Goal: Information Seeking & Learning: Learn about a topic

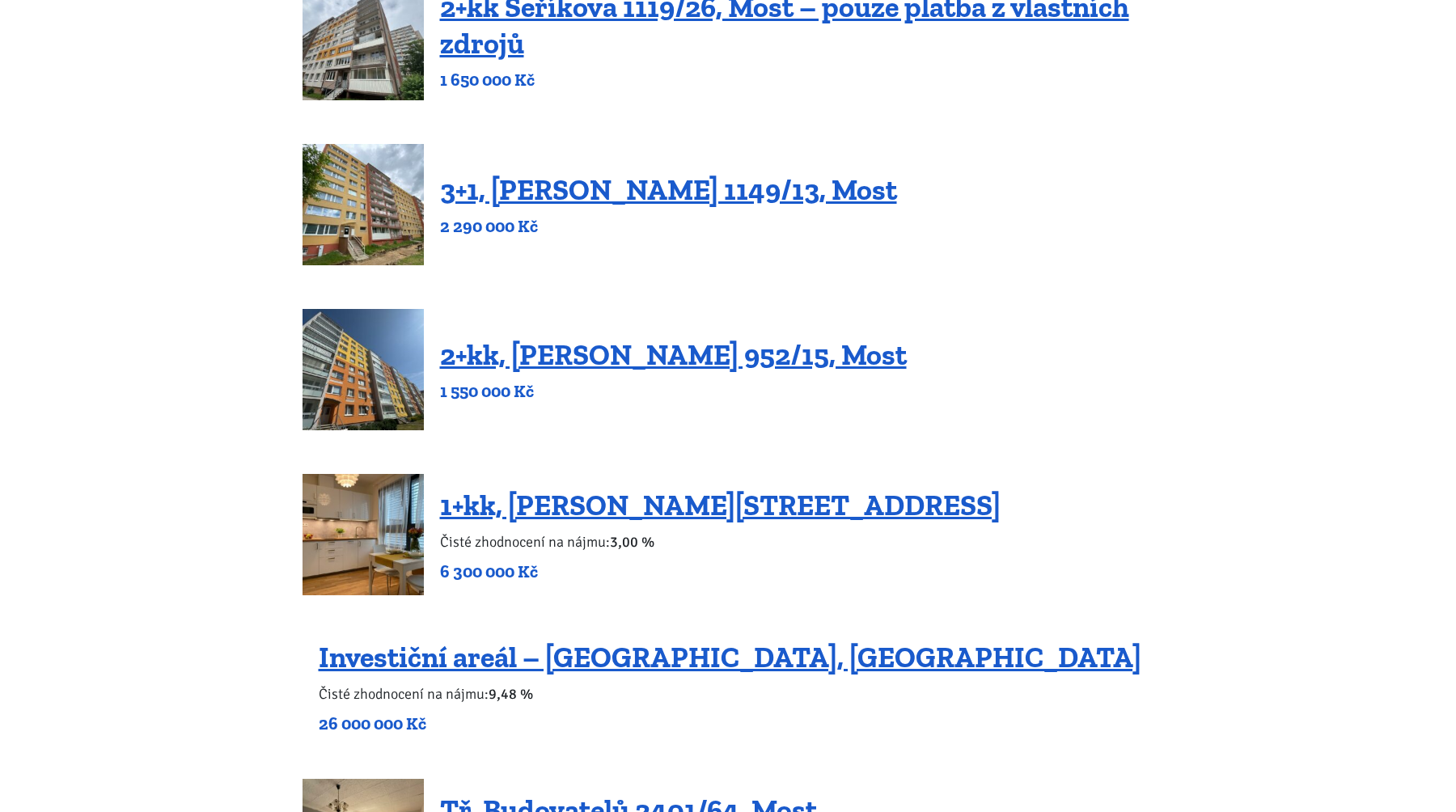
scroll to position [886, 0]
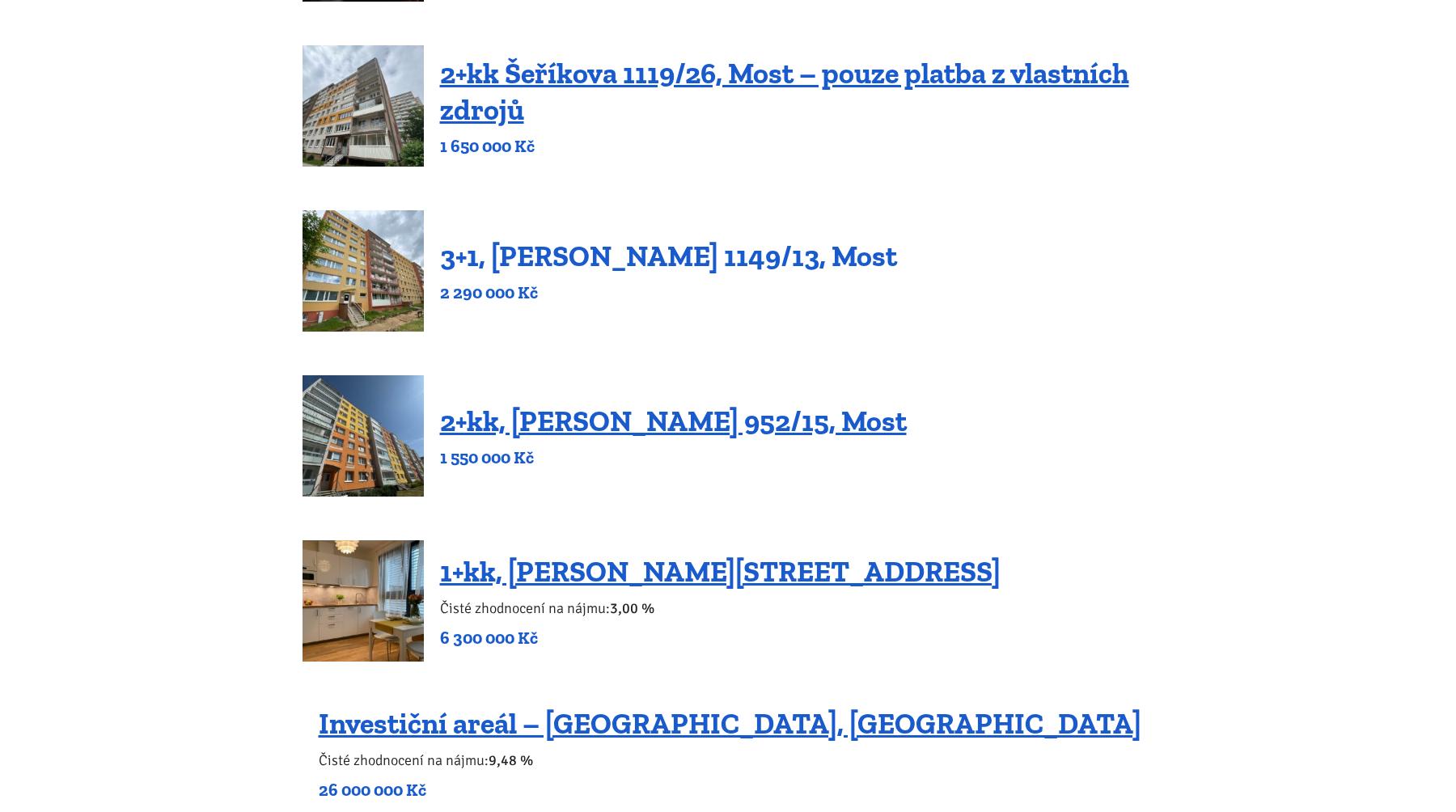
click at [578, 248] on link "3+1, [PERSON_NAME] 1149/13, Most" at bounding box center [669, 256] width 457 height 35
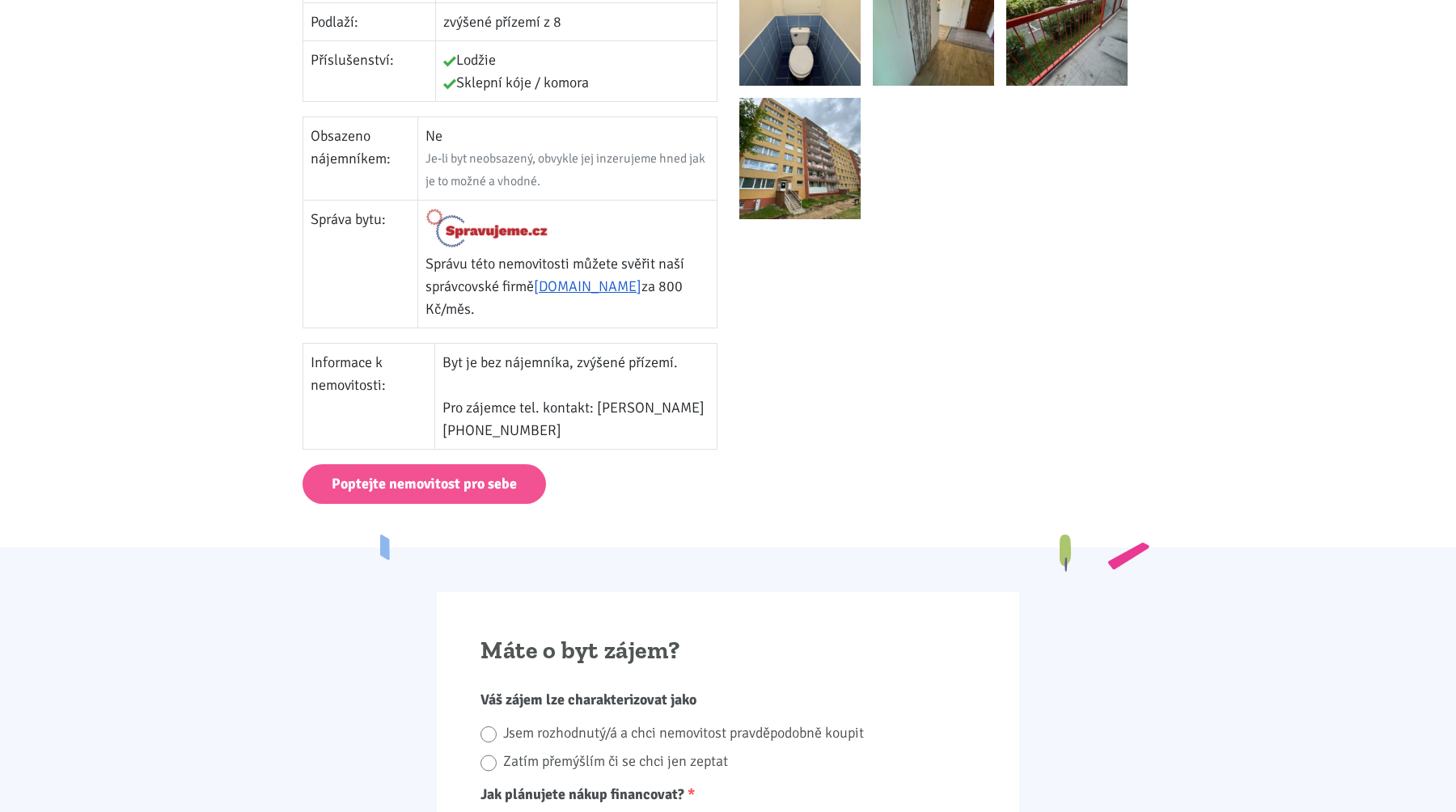
scroll to position [756, 0]
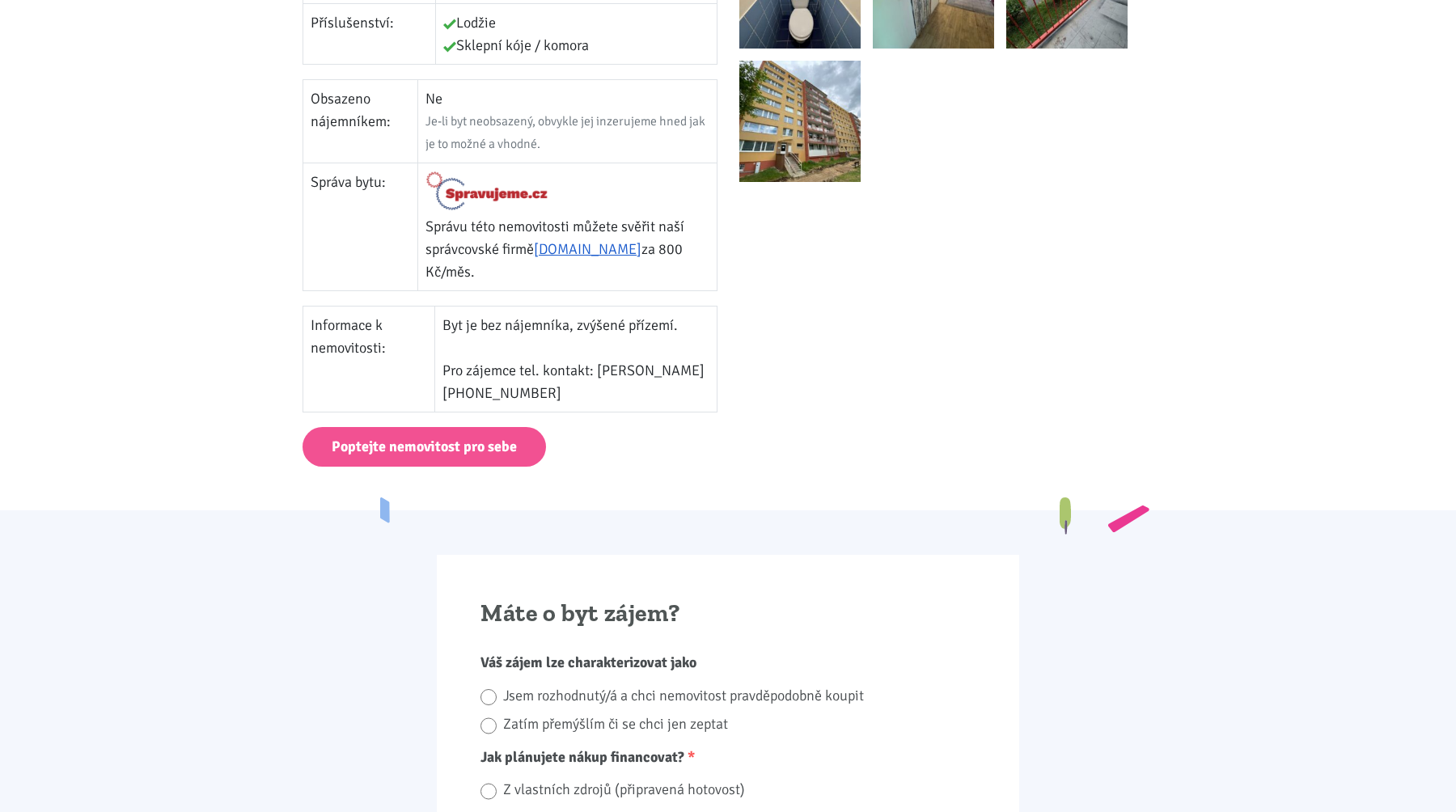
drag, startPoint x: 567, startPoint y: 370, endPoint x: 450, endPoint y: 303, distance: 134.8
click at [450, 306] on td "Byt je bez nájemníka, zvýšené přízemí. Pro zájemce tel. kontakt: Jitka Jindráko…" at bounding box center [576, 358] width 282 height 106
drag, startPoint x: 450, startPoint y: 303, endPoint x: 574, endPoint y: 374, distance: 142.9
click at [574, 374] on td "Byt je bez nájemníka, zvýšené přízemí. Pro zájemce tel. kontakt: Jitka Jindráko…" at bounding box center [576, 358] width 282 height 106
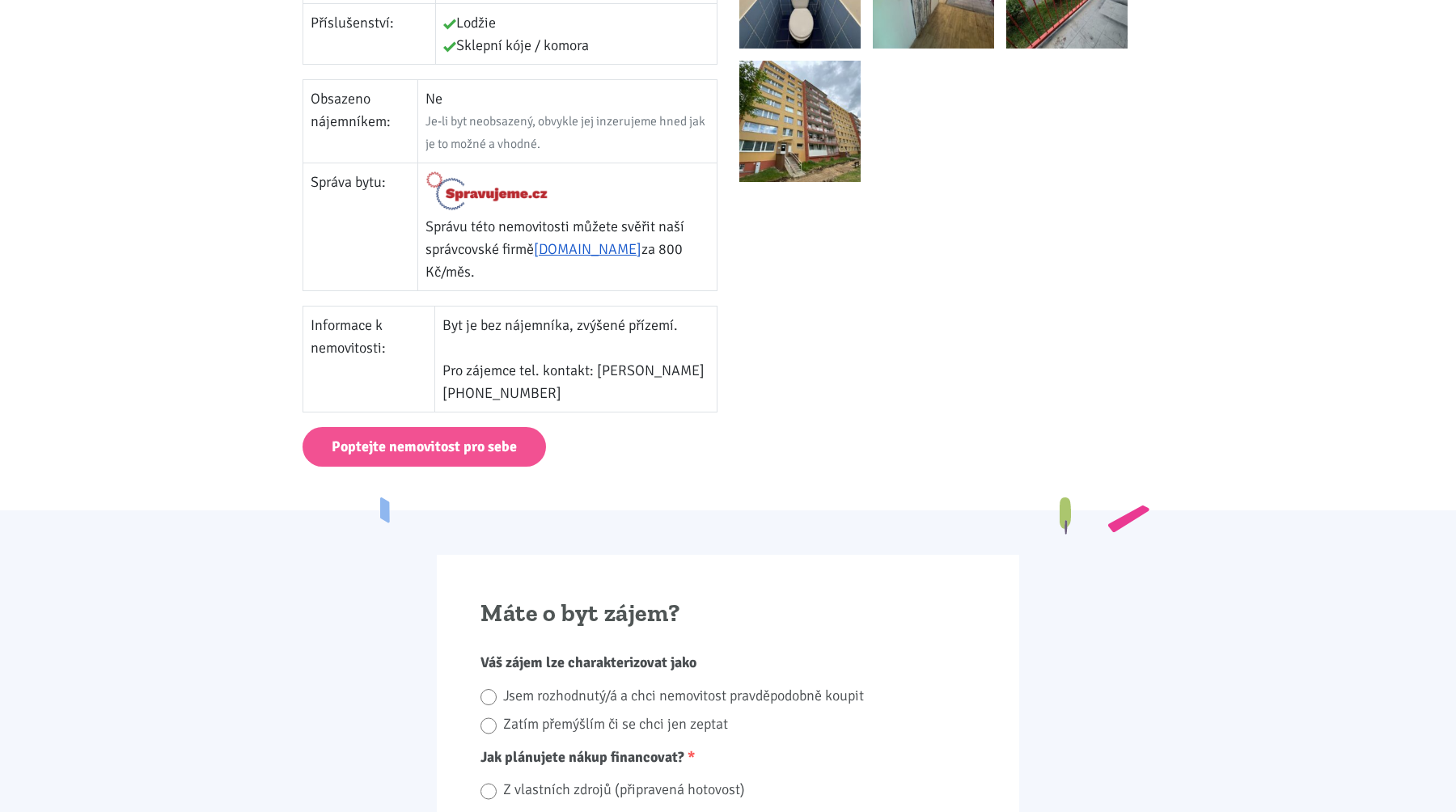
click at [574, 374] on td "Byt je bez nájemníka, zvýšené přízemí. Pro zájemce tel. kontakt: Jitka Jindráko…" at bounding box center [576, 358] width 282 height 106
drag, startPoint x: 574, startPoint y: 374, endPoint x: 450, endPoint y: 305, distance: 141.9
click at [450, 306] on td "Byt je bez nájemníka, zvýšené přízemí. Pro zájemce tel. kontakt: Jitka Jindráko…" at bounding box center [576, 358] width 282 height 106
drag, startPoint x: 450, startPoint y: 305, endPoint x: 588, endPoint y: 365, distance: 150.5
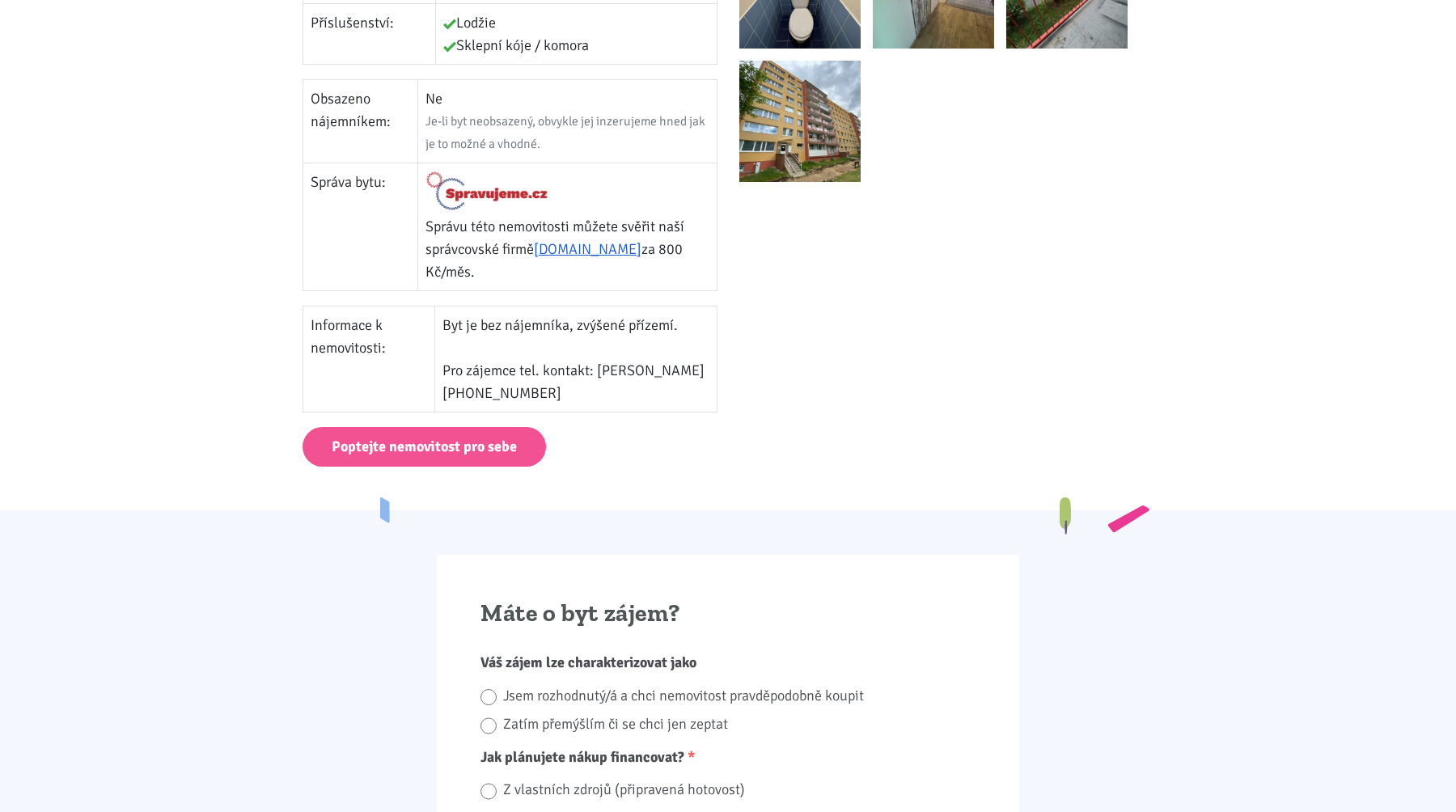
click at [588, 365] on td "Byt je bez nájemníka, zvýšené přízemí. Pro zájemce tel. kontakt: Jitka Jindráko…" at bounding box center [576, 358] width 282 height 106
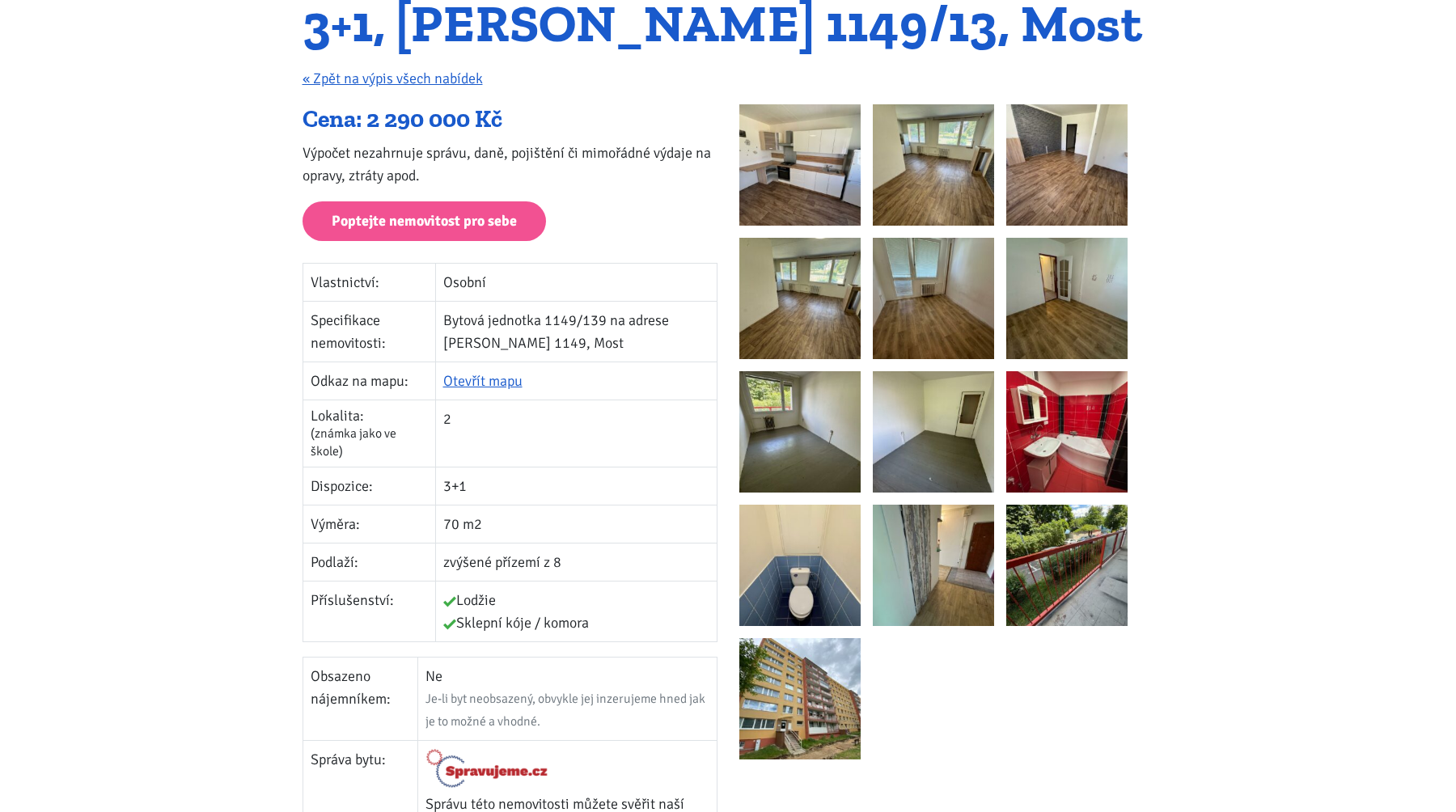
scroll to position [0, 0]
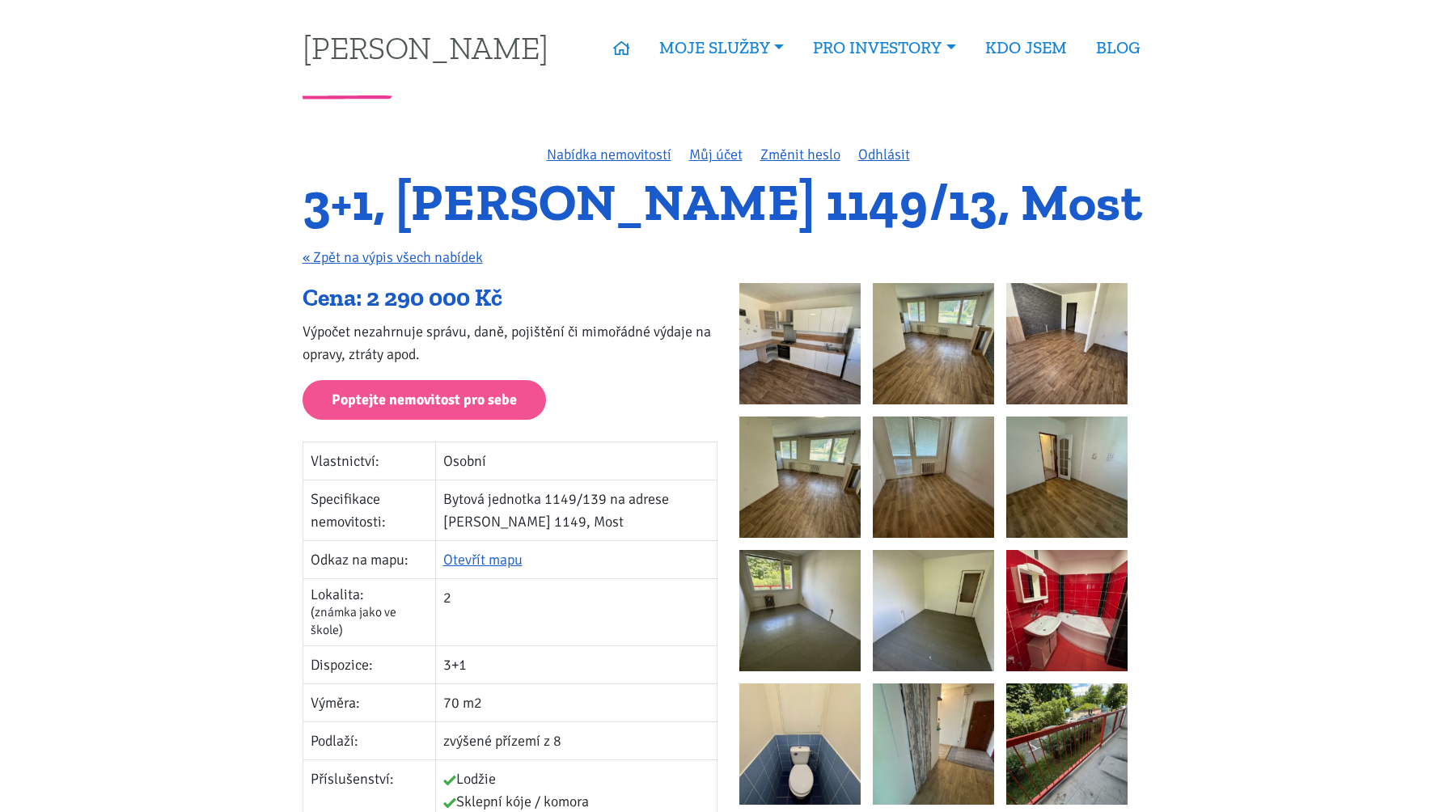
click at [766, 296] on img at bounding box center [801, 344] width 122 height 122
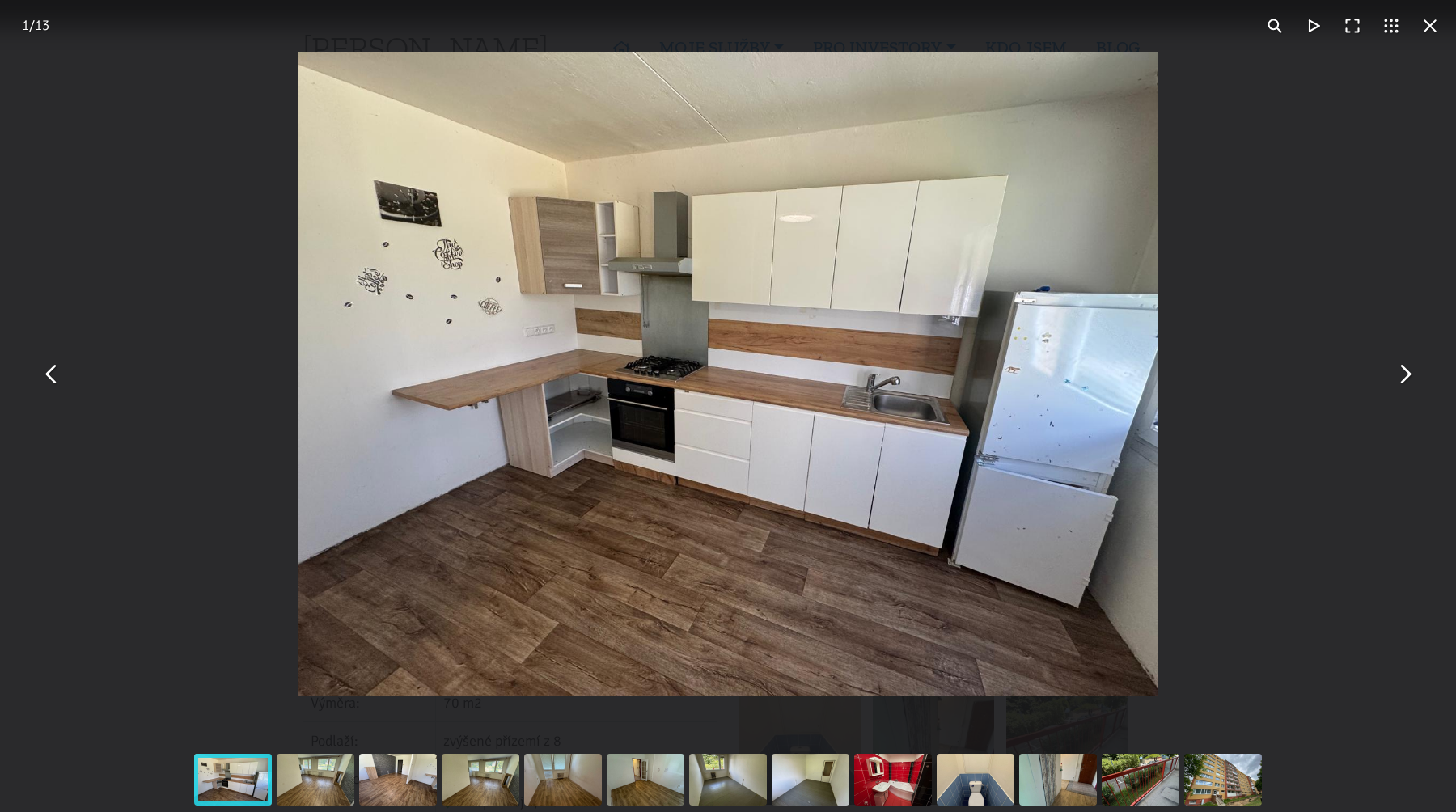
click at [1413, 372] on button "You can close this modal content with the ESC key" at bounding box center [1404, 373] width 39 height 39
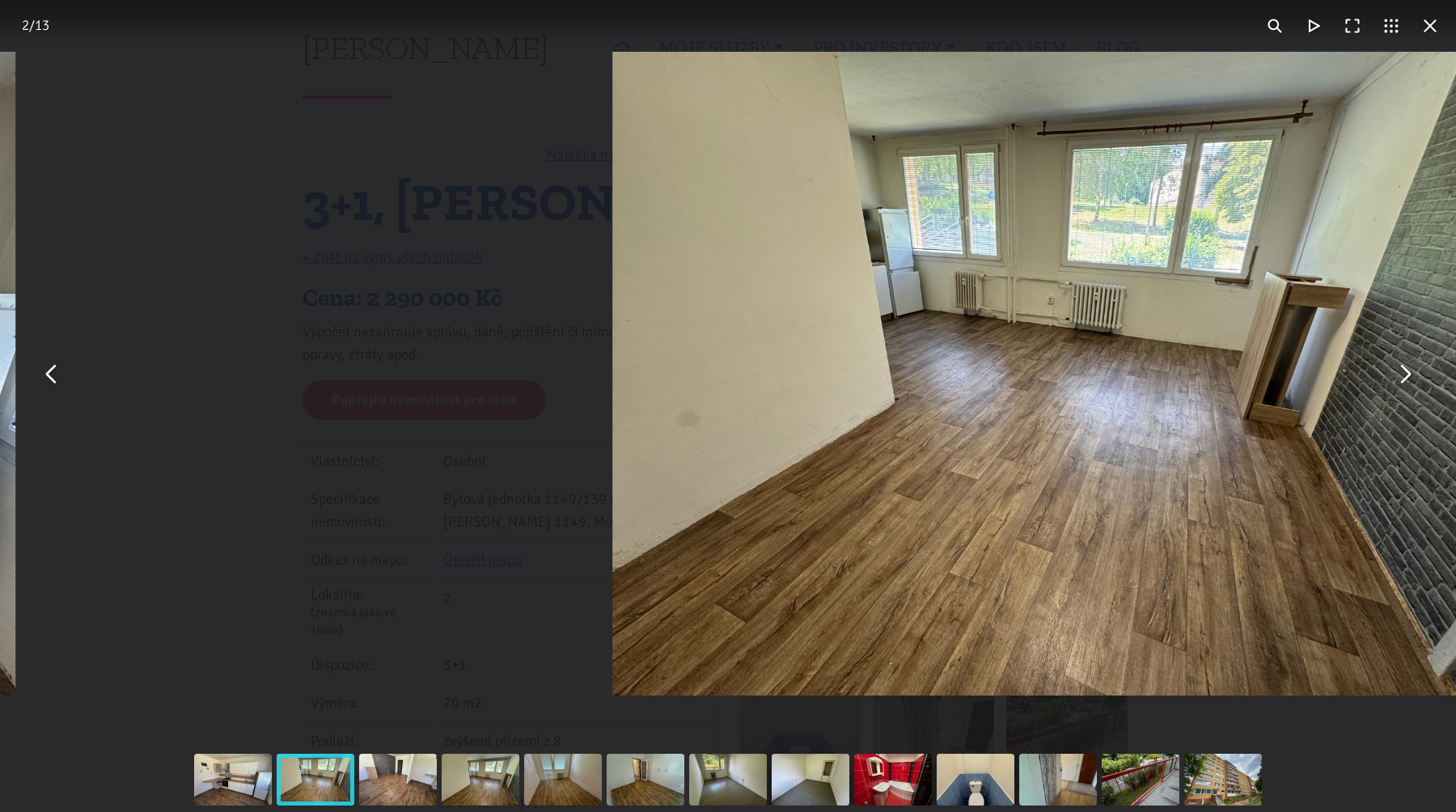
click at [1413, 372] on button "You can close this modal content with the ESC key" at bounding box center [1404, 373] width 39 height 39
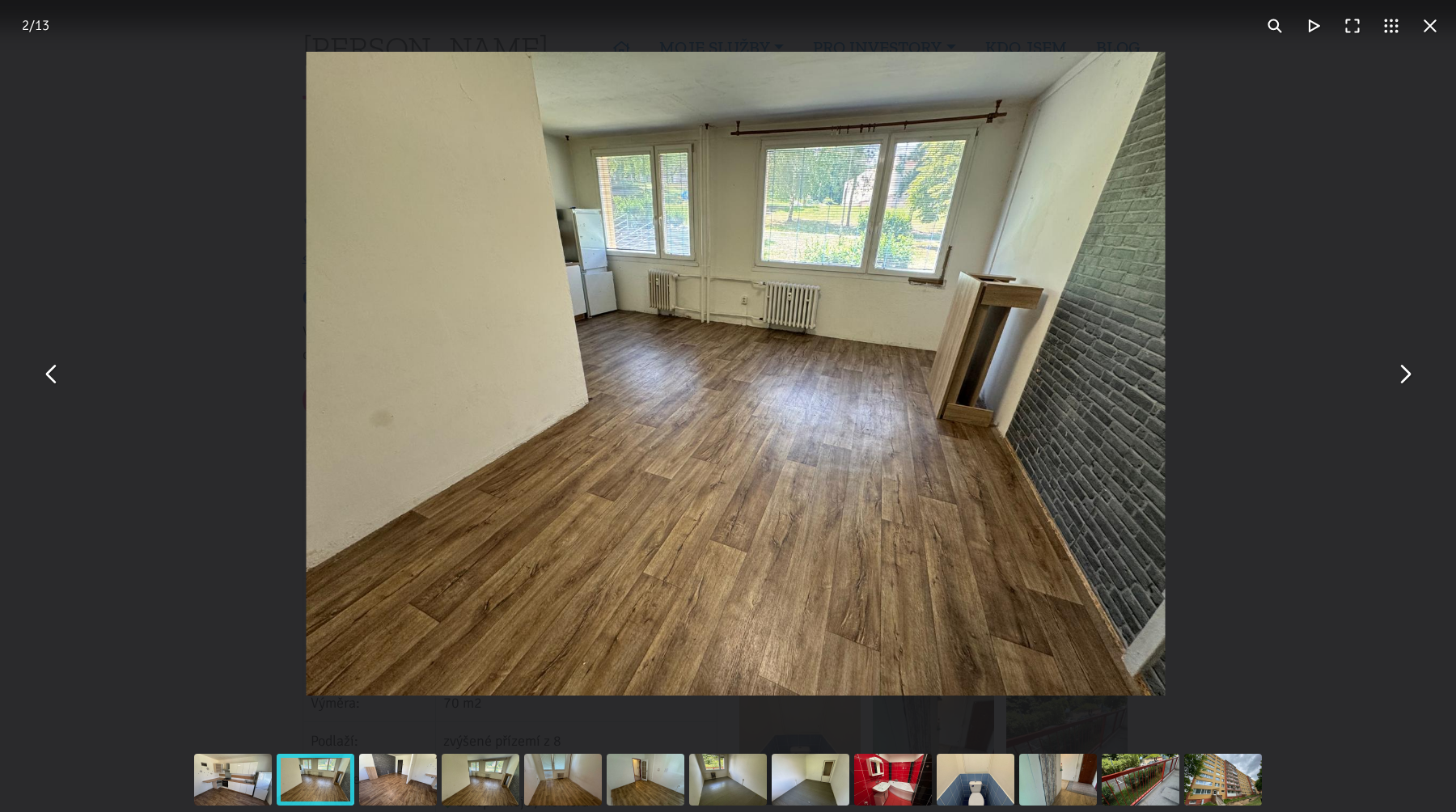
click at [1413, 372] on button "You can close this modal content with the ESC key" at bounding box center [1404, 373] width 39 height 39
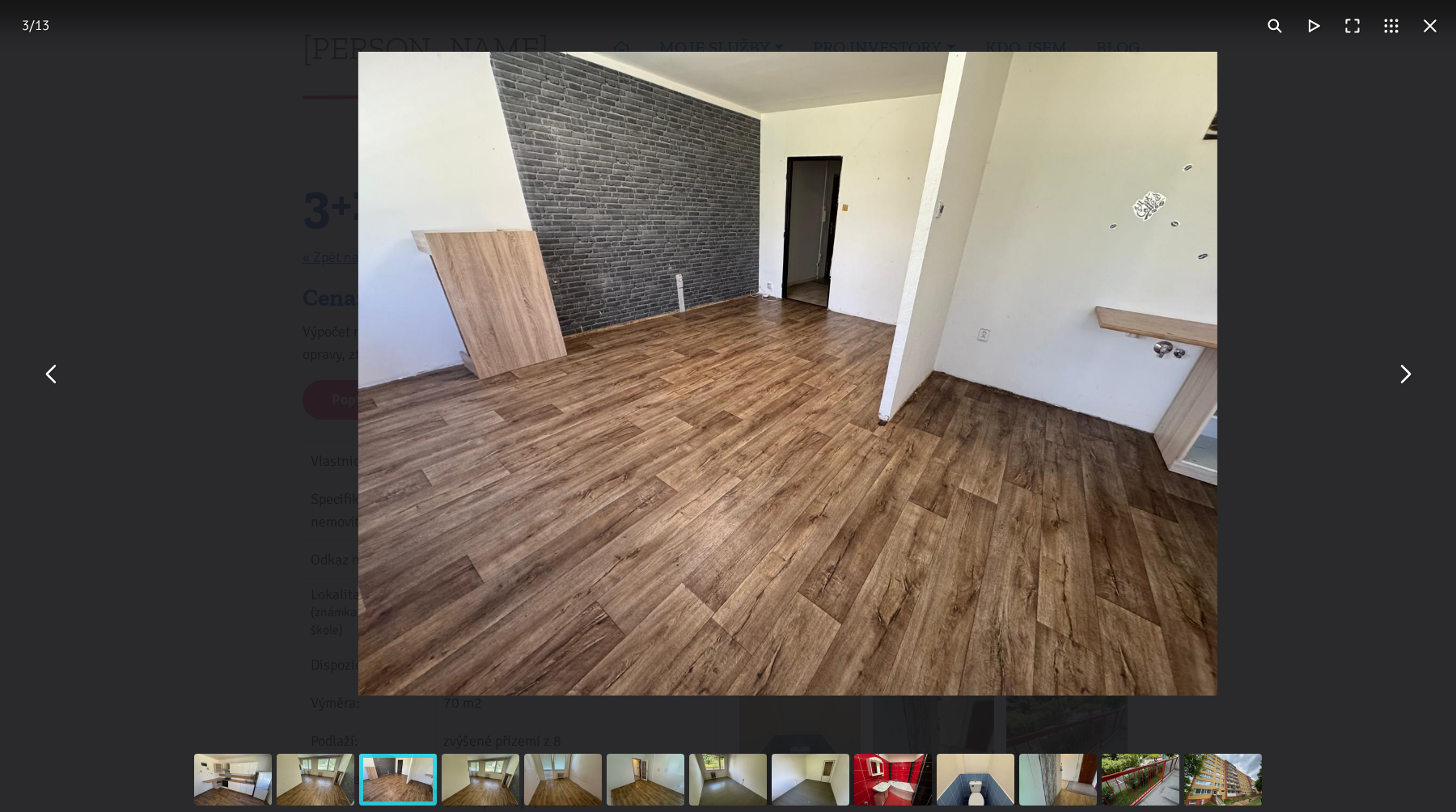
click at [1413, 372] on button "You can close this modal content with the ESC key" at bounding box center [1404, 373] width 39 height 39
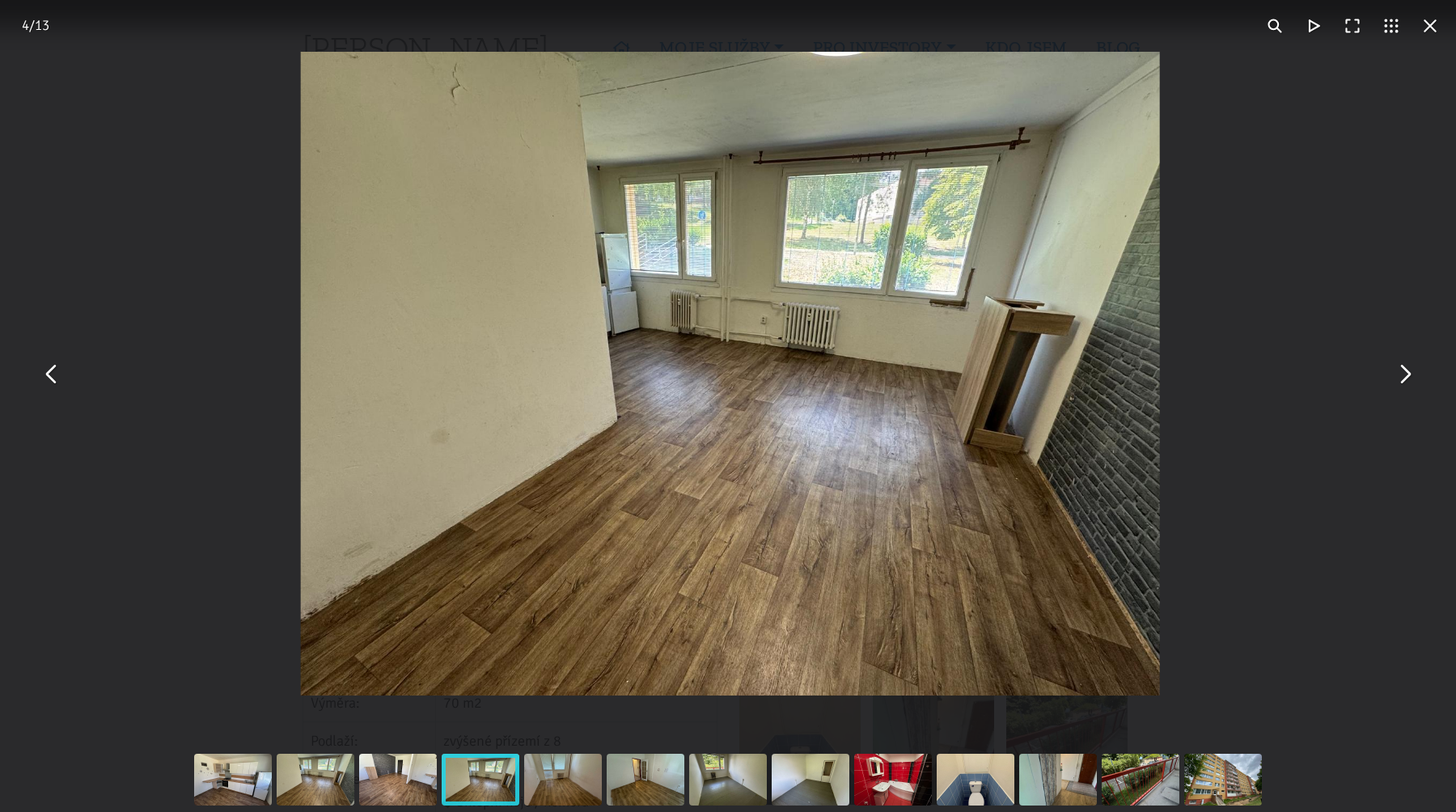
click at [1413, 372] on button "You can close this modal content with the ESC key" at bounding box center [1404, 373] width 39 height 39
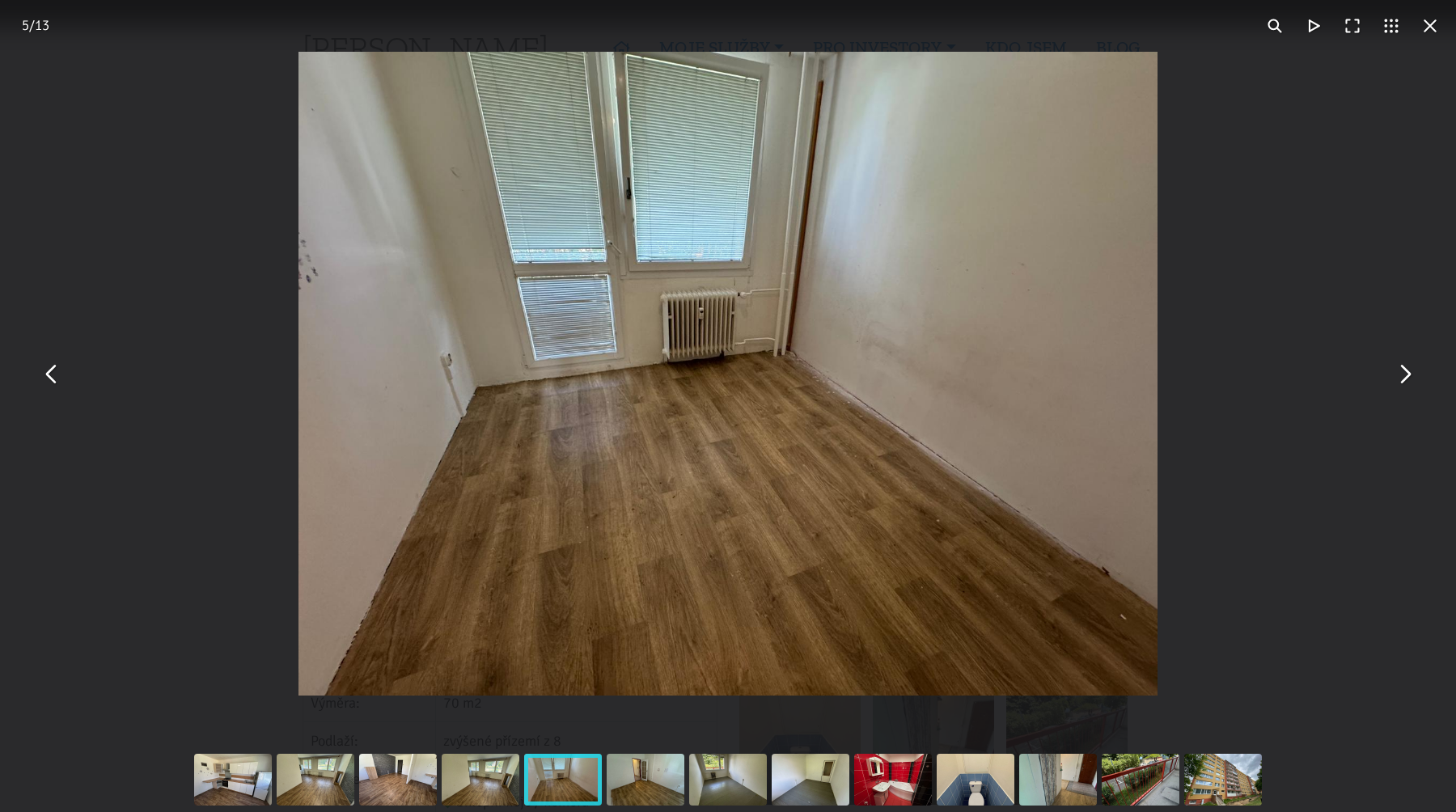
click at [43, 376] on button "You can close this modal content with the ESC key" at bounding box center [52, 373] width 39 height 39
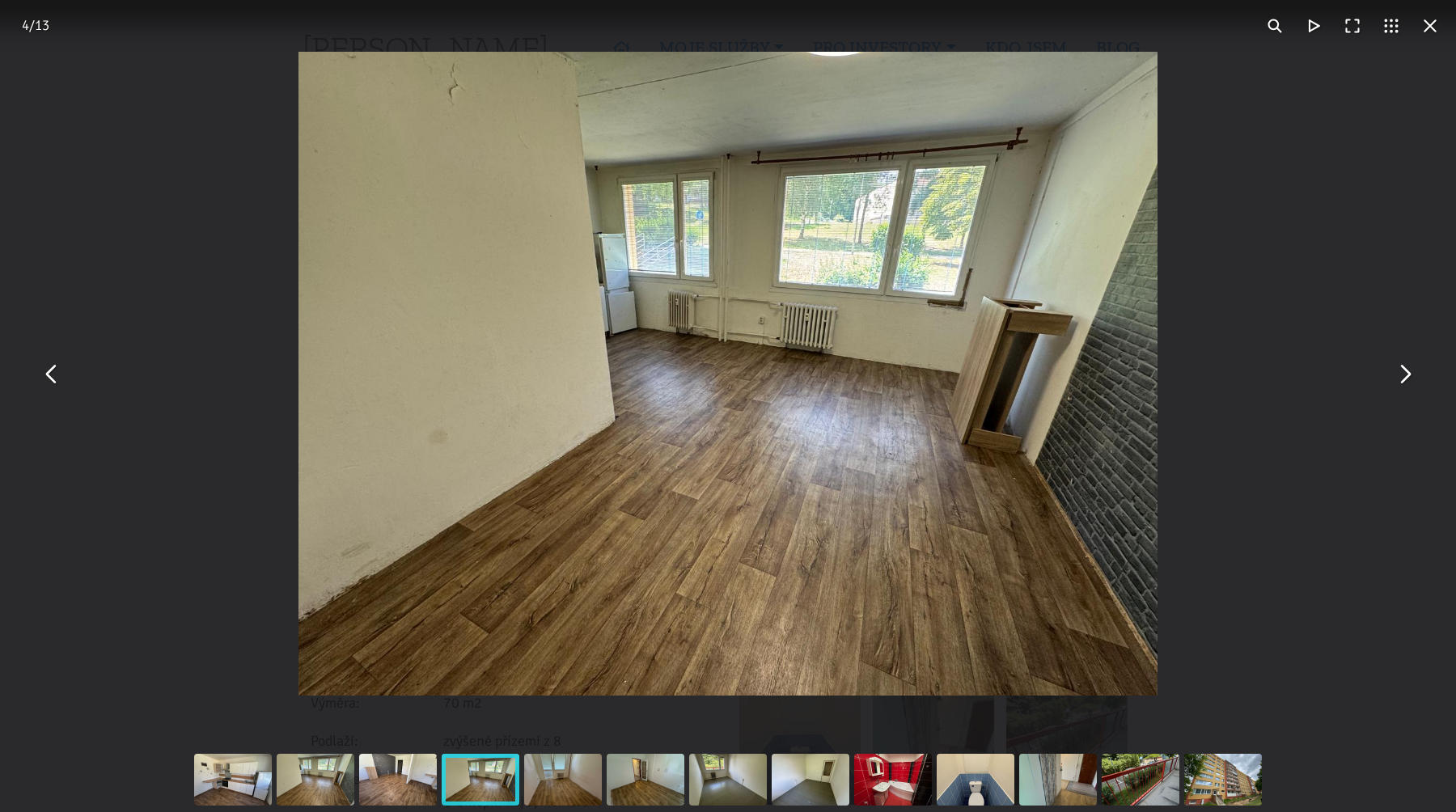
click at [1401, 372] on button "You can close this modal content with the ESC key" at bounding box center [1404, 373] width 39 height 39
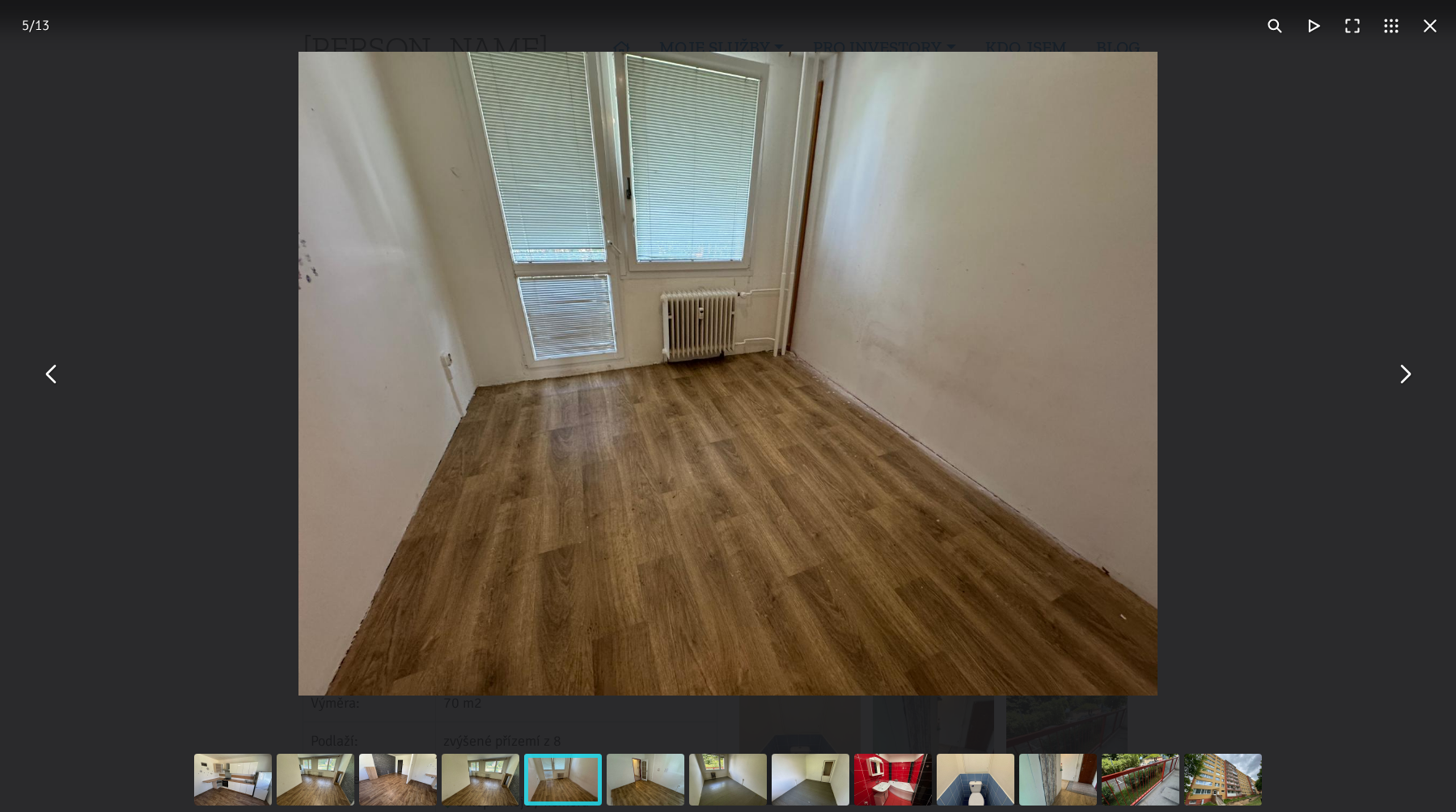
click at [1401, 372] on button "You can close this modal content with the ESC key" at bounding box center [1404, 373] width 39 height 39
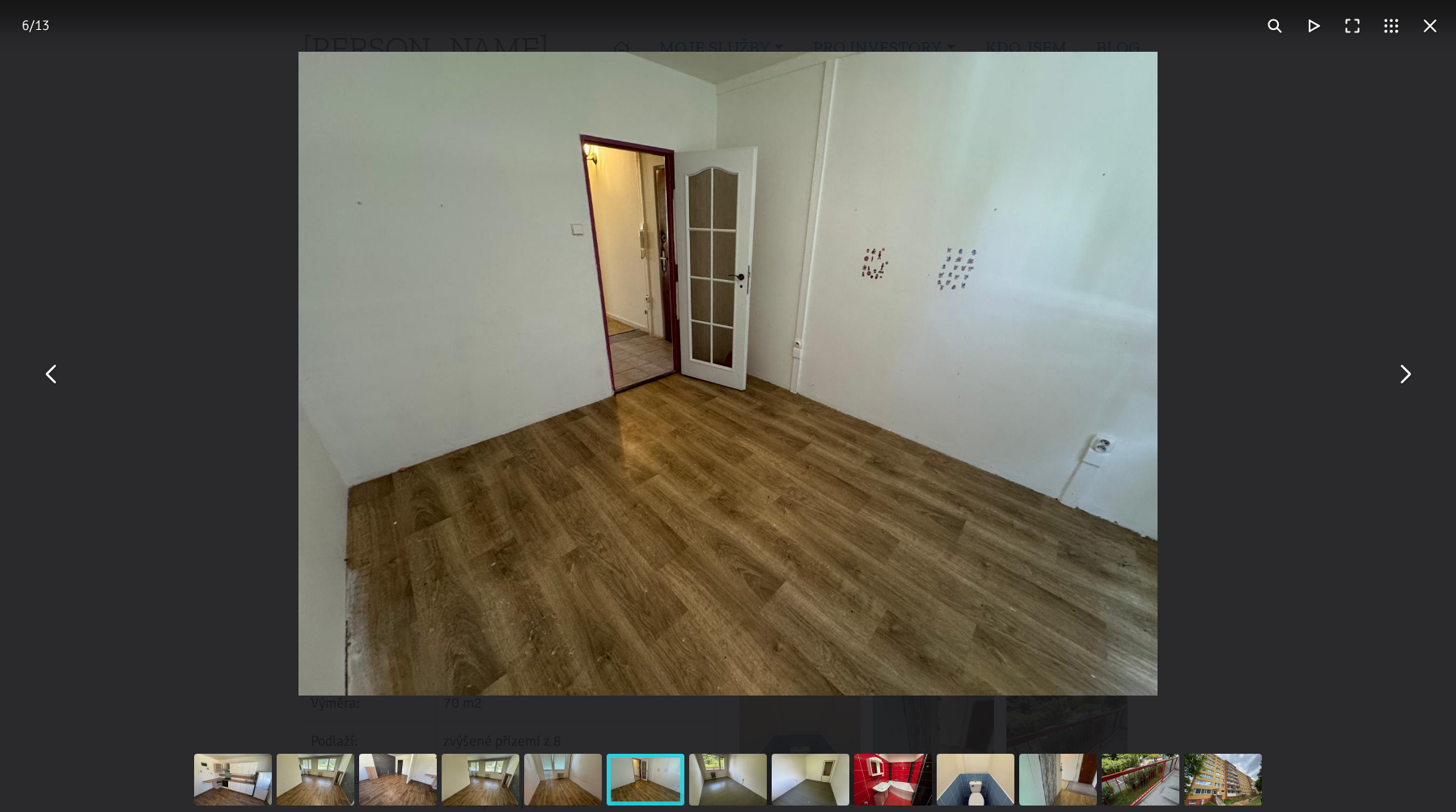
click at [21, 366] on div "You can close this modal content with the ESC key" at bounding box center [728, 373] width 1456 height 747
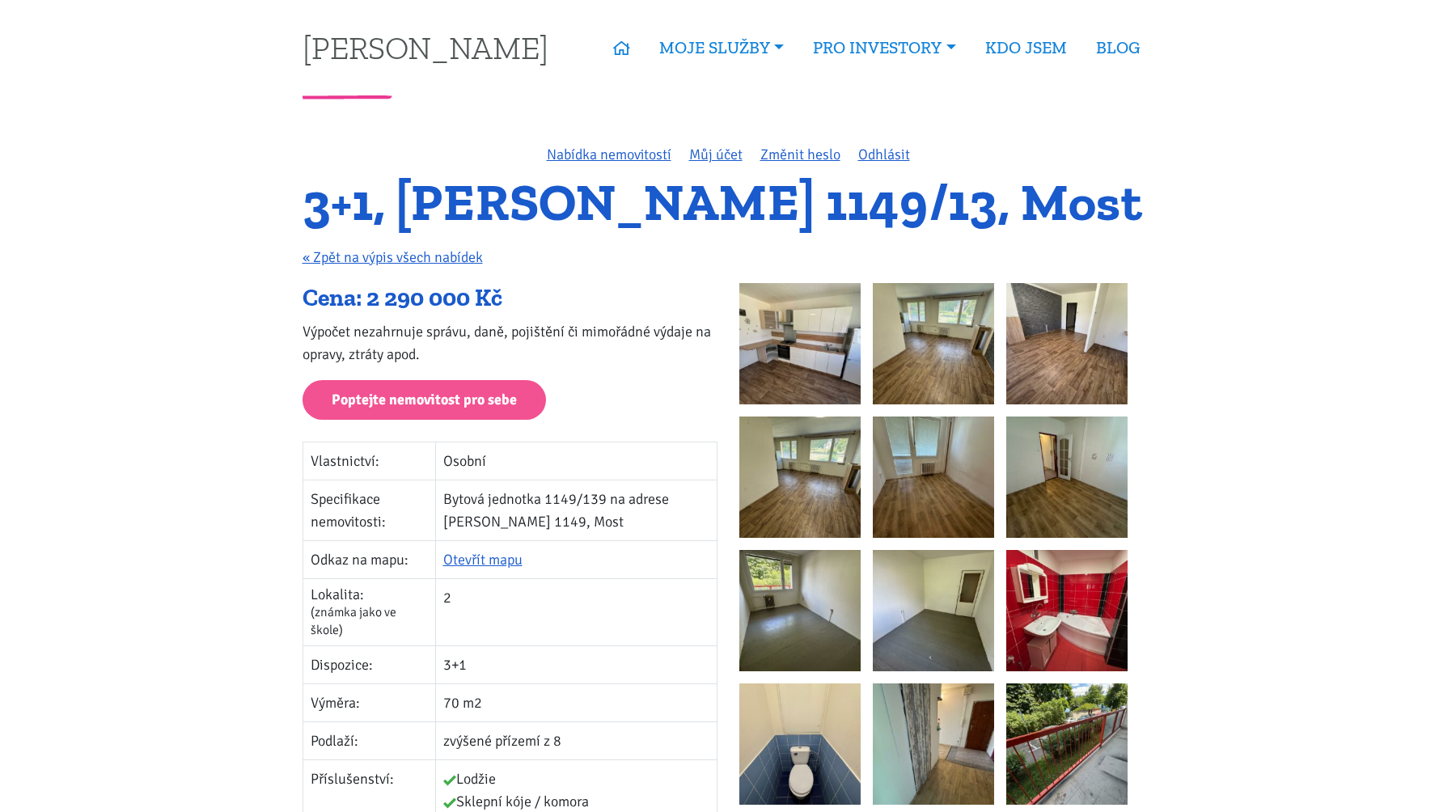
click at [1052, 459] on img at bounding box center [1067, 478] width 122 height 122
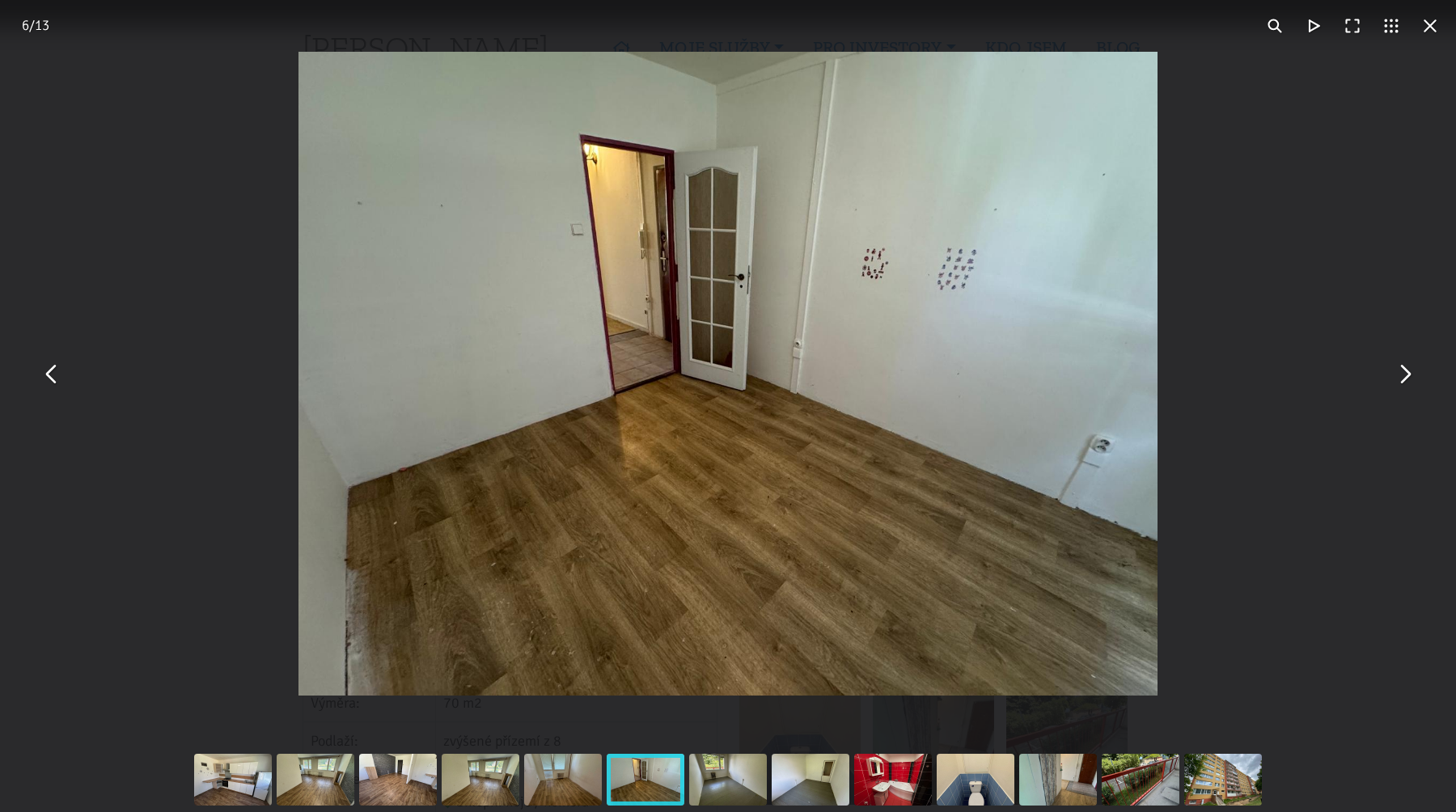
click at [1395, 363] on button "You can close this modal content with the ESC key" at bounding box center [1404, 373] width 39 height 39
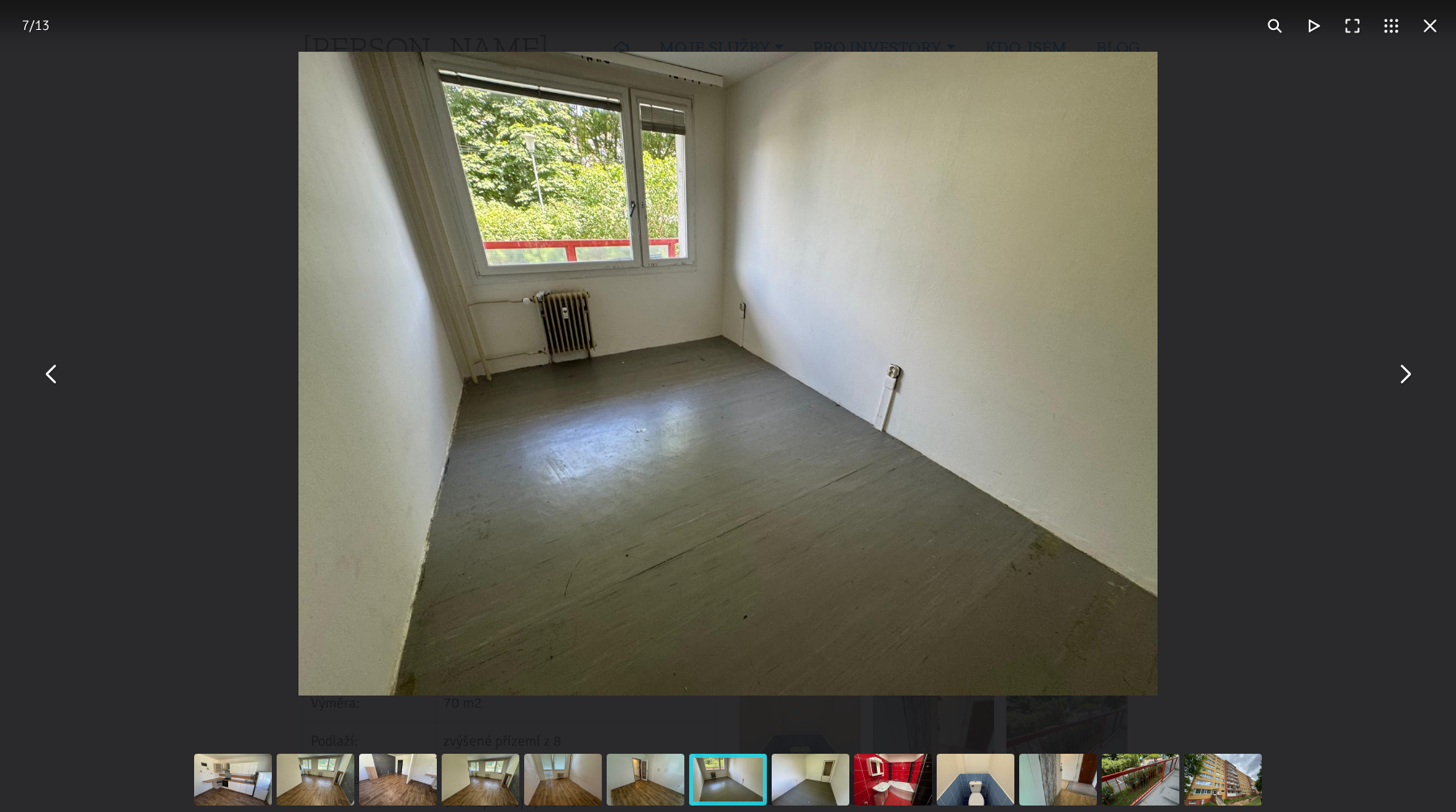
click at [1395, 363] on button "You can close this modal content with the ESC key" at bounding box center [1404, 373] width 39 height 39
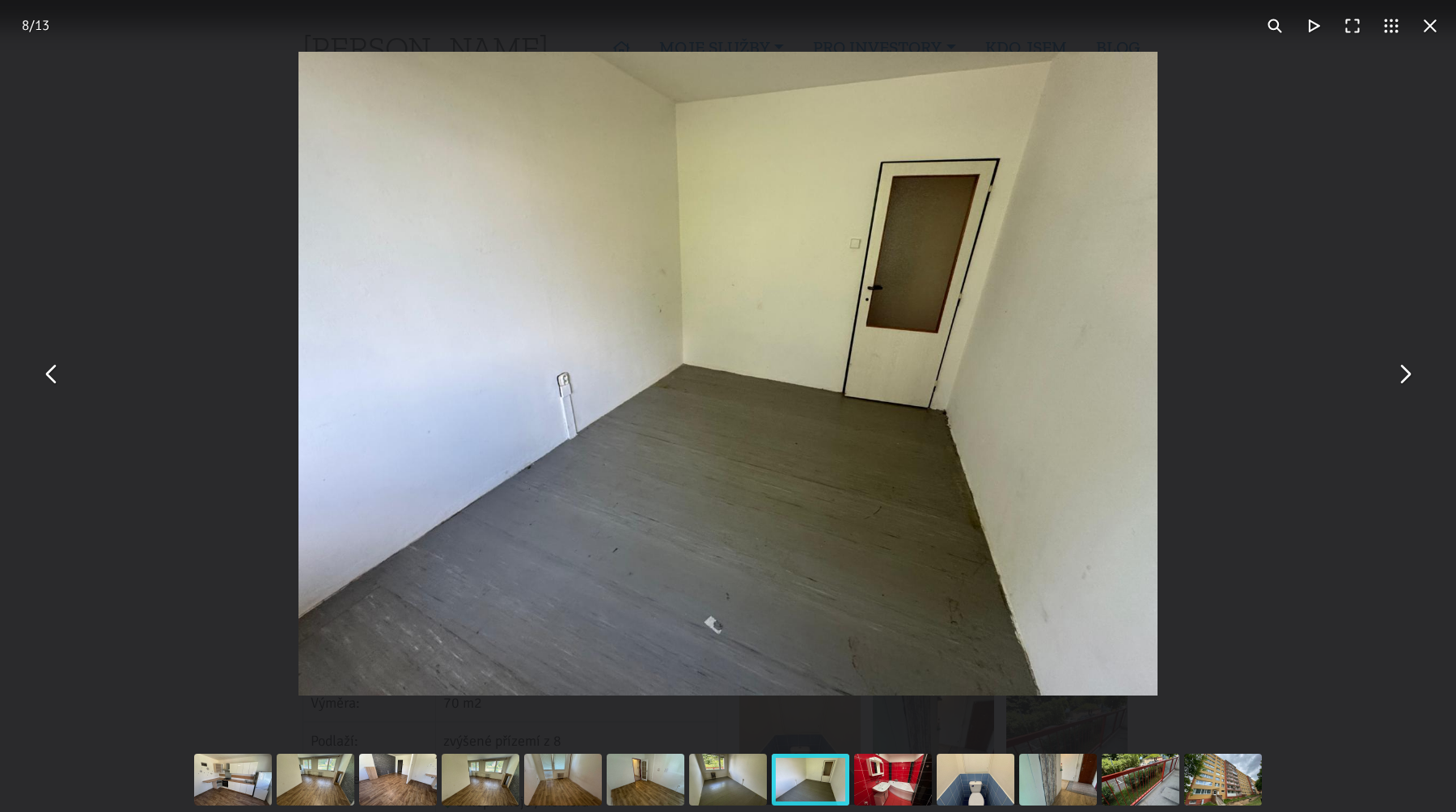
click at [1395, 363] on button "You can close this modal content with the ESC key" at bounding box center [1404, 373] width 39 height 39
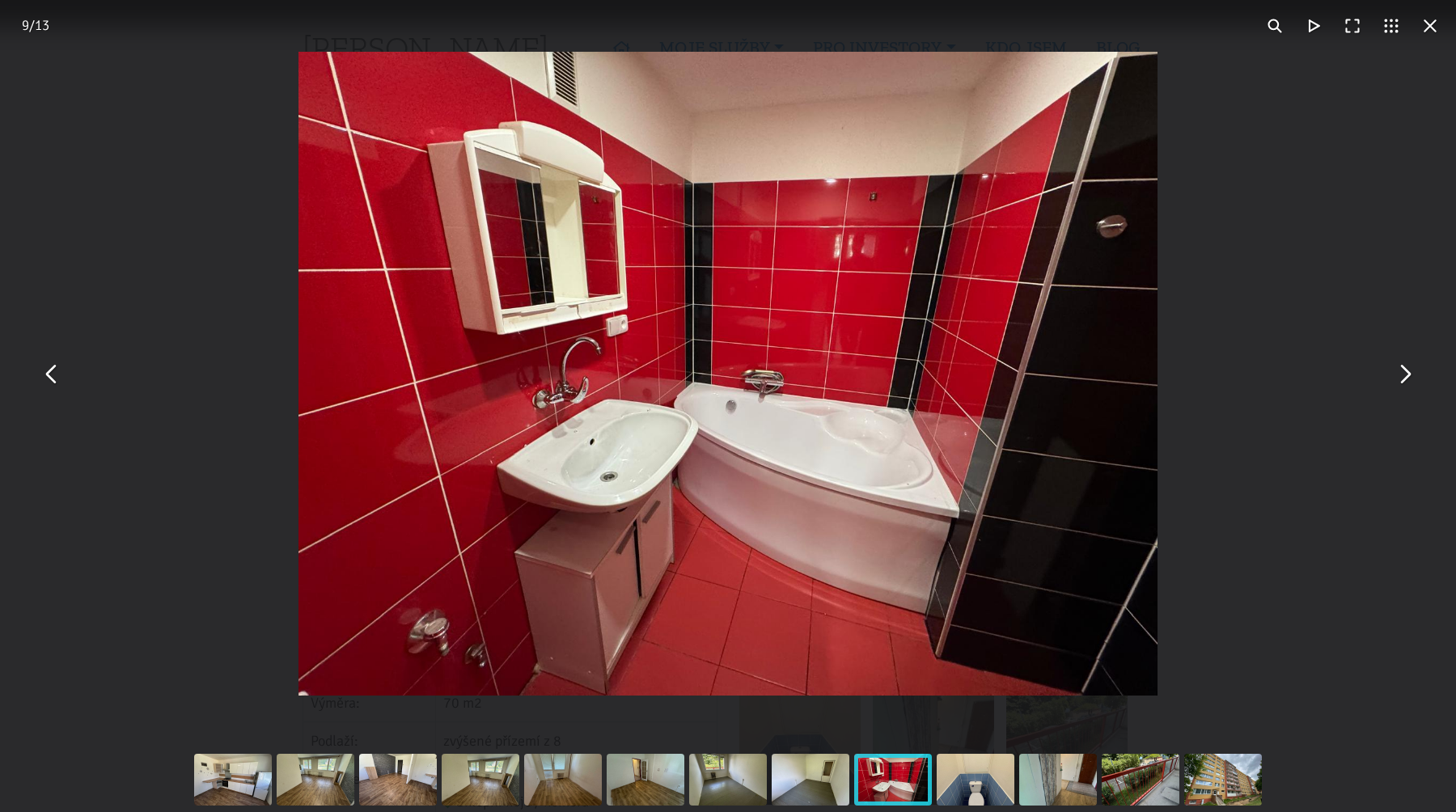
click at [1395, 363] on button "You can close this modal content with the ESC key" at bounding box center [1404, 373] width 39 height 39
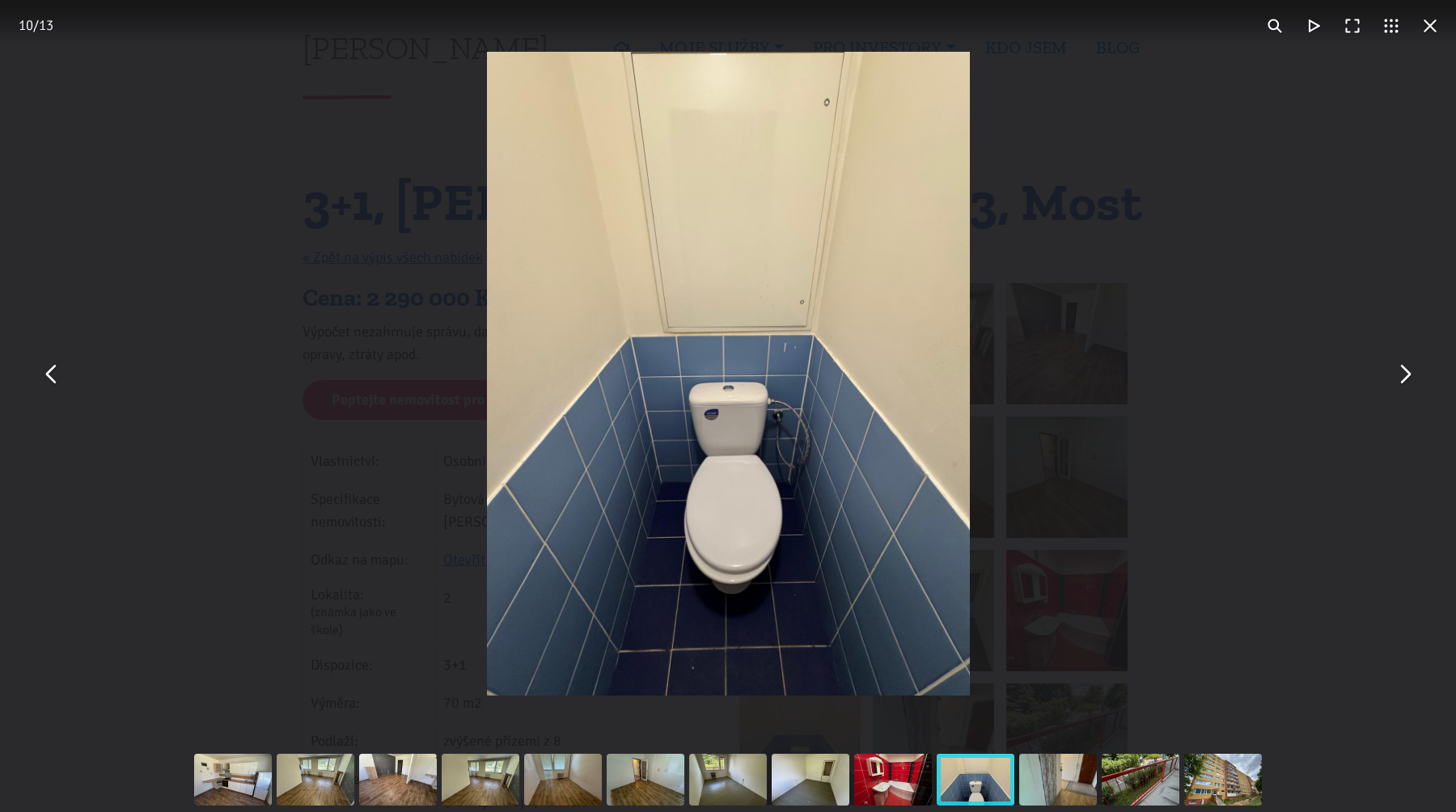
click at [1395, 363] on button "You can close this modal content with the ESC key" at bounding box center [1404, 373] width 39 height 39
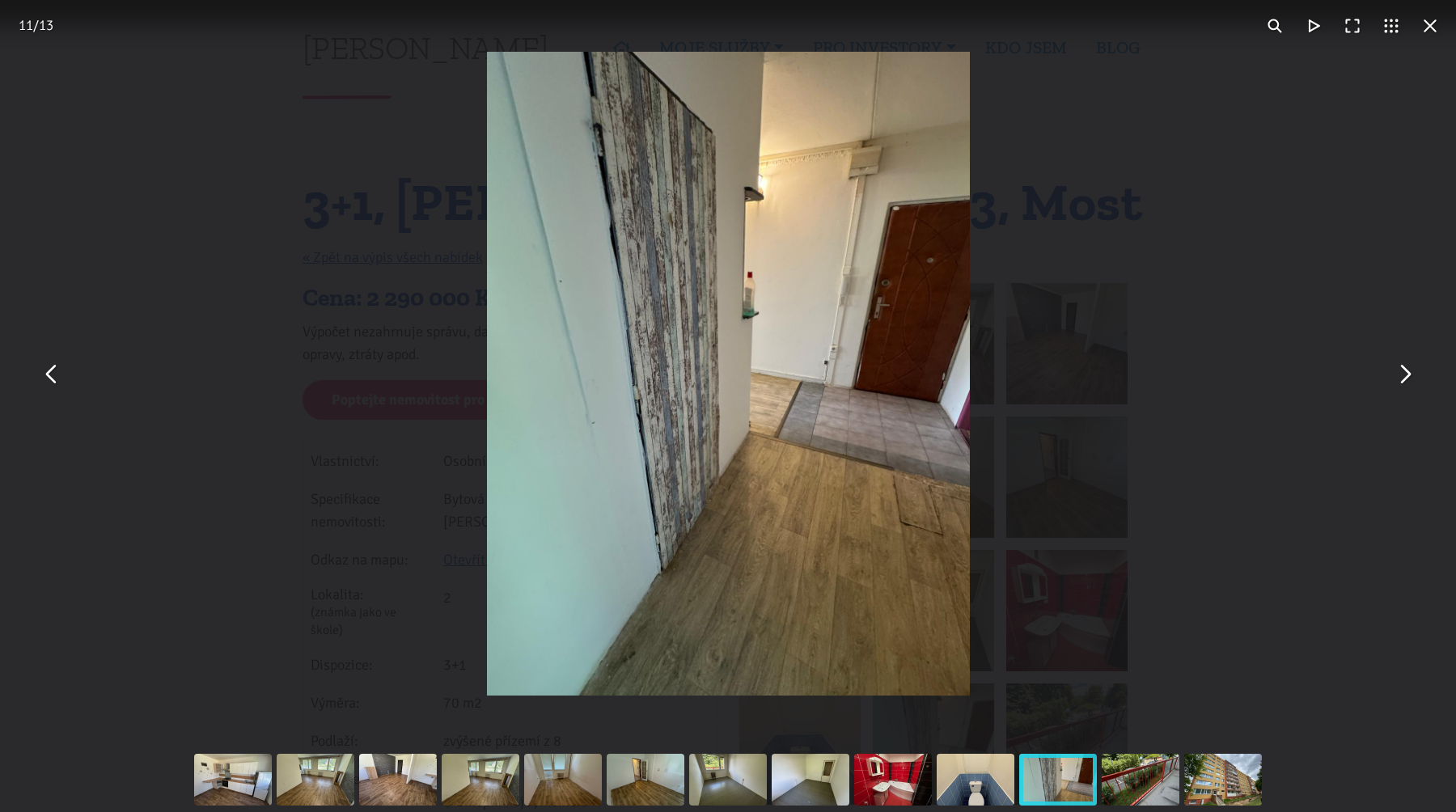
click at [1395, 363] on button "You can close this modal content with the ESC key" at bounding box center [1404, 373] width 39 height 39
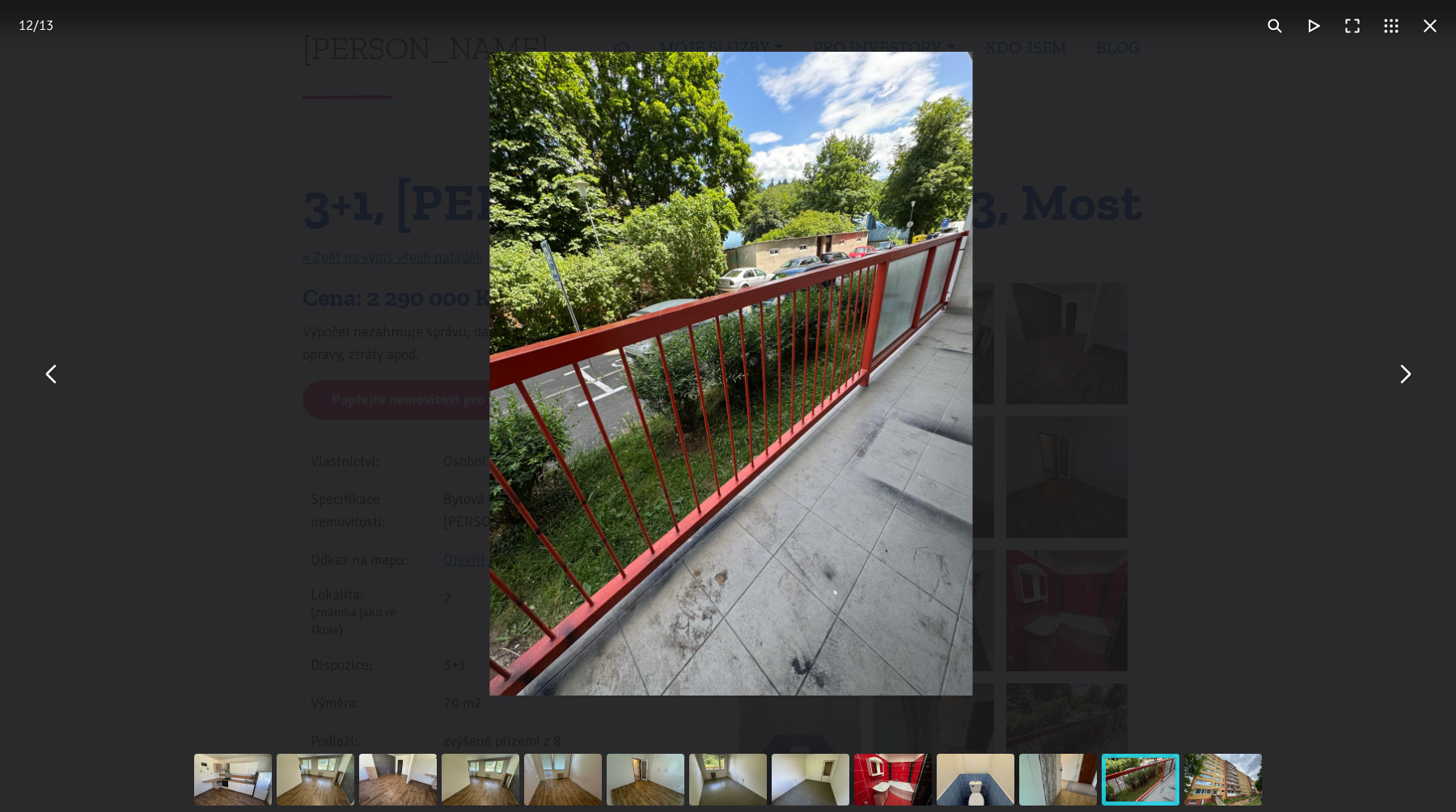
click at [1395, 363] on button "You can close this modal content with the ESC key" at bounding box center [1404, 373] width 39 height 39
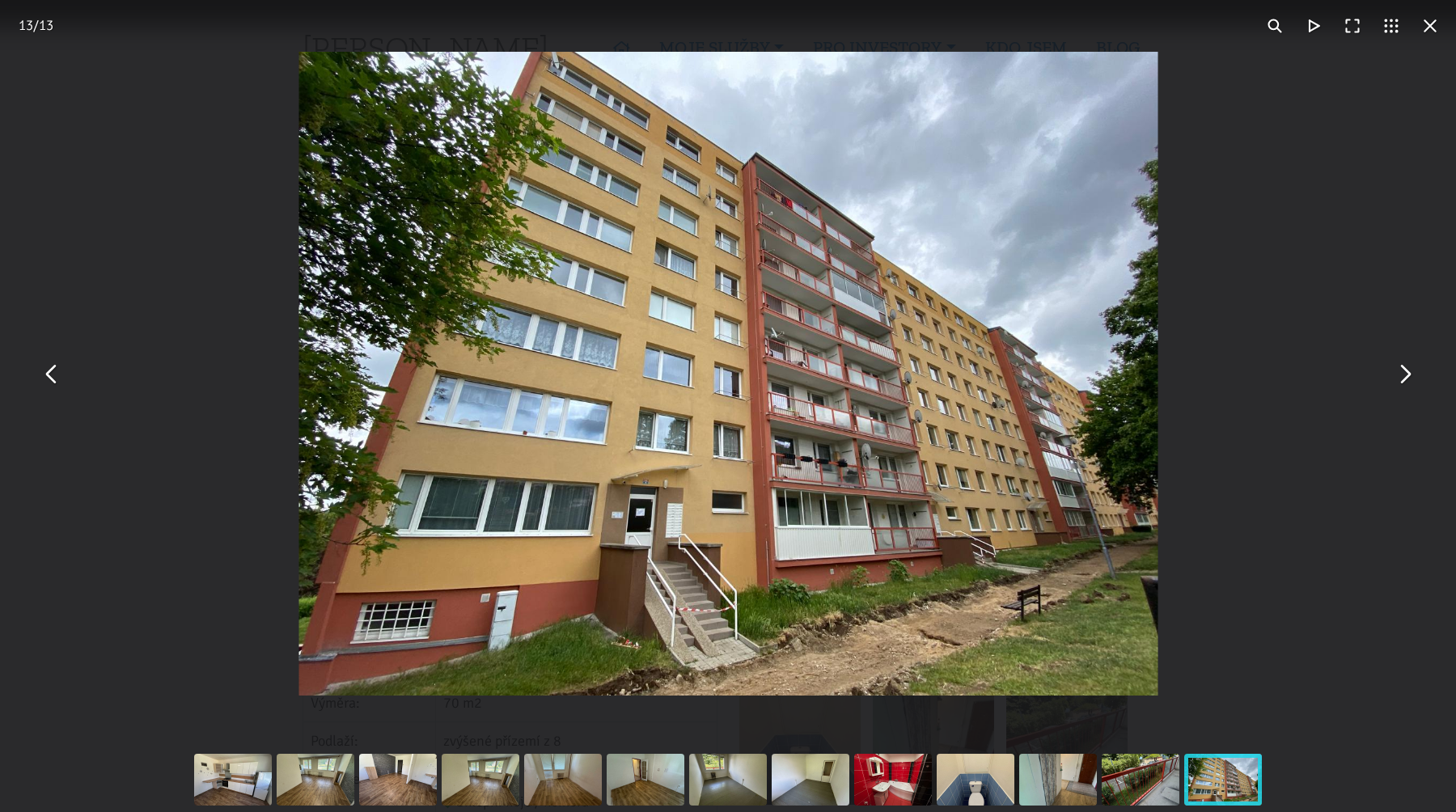
click at [1395, 363] on button "You can close this modal content with the ESC key" at bounding box center [1404, 373] width 39 height 39
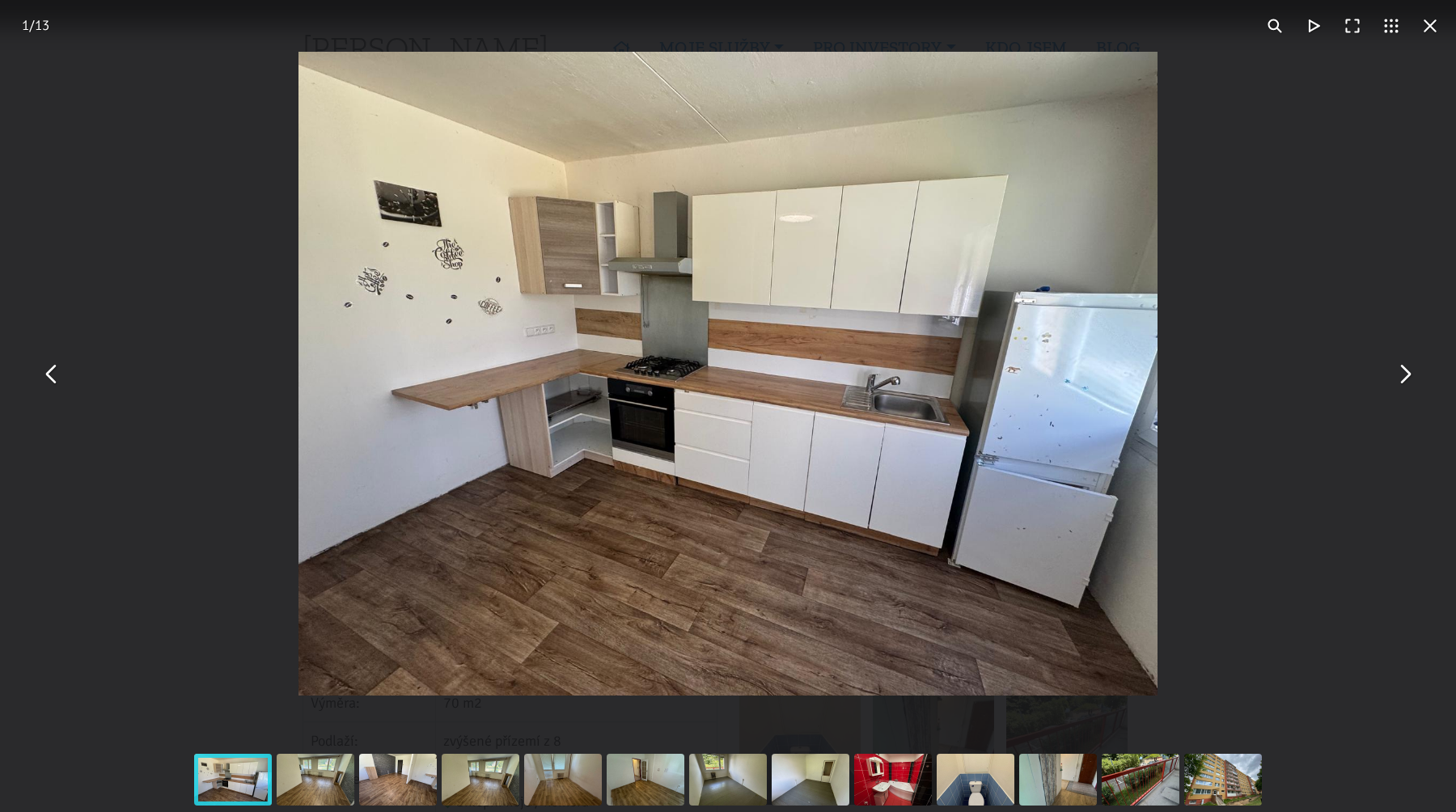
click at [1405, 376] on button "You can close this modal content with the ESC key" at bounding box center [1404, 373] width 39 height 39
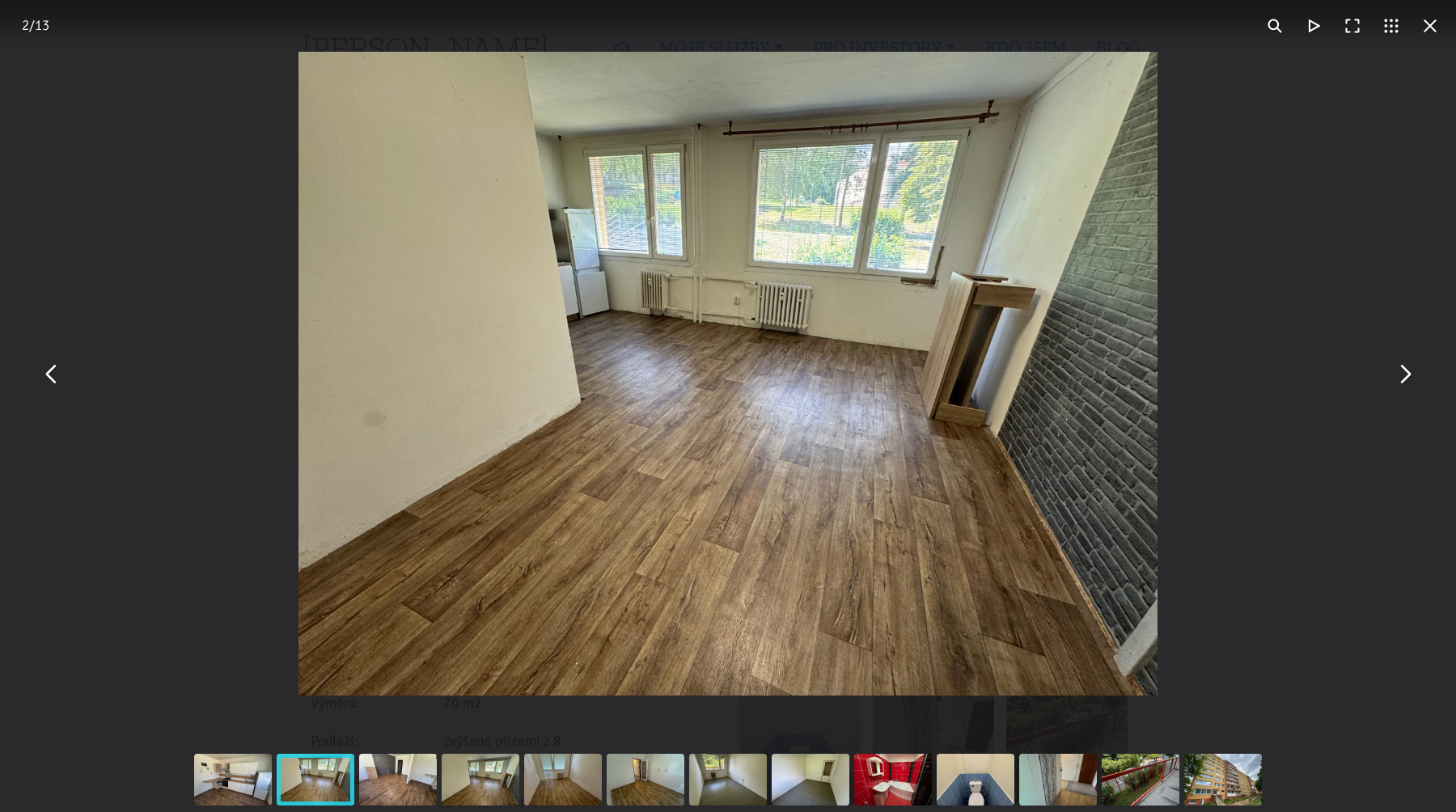
click at [786, 424] on img "You can close this modal content with the ESC key" at bounding box center [727, 373] width 858 height 644
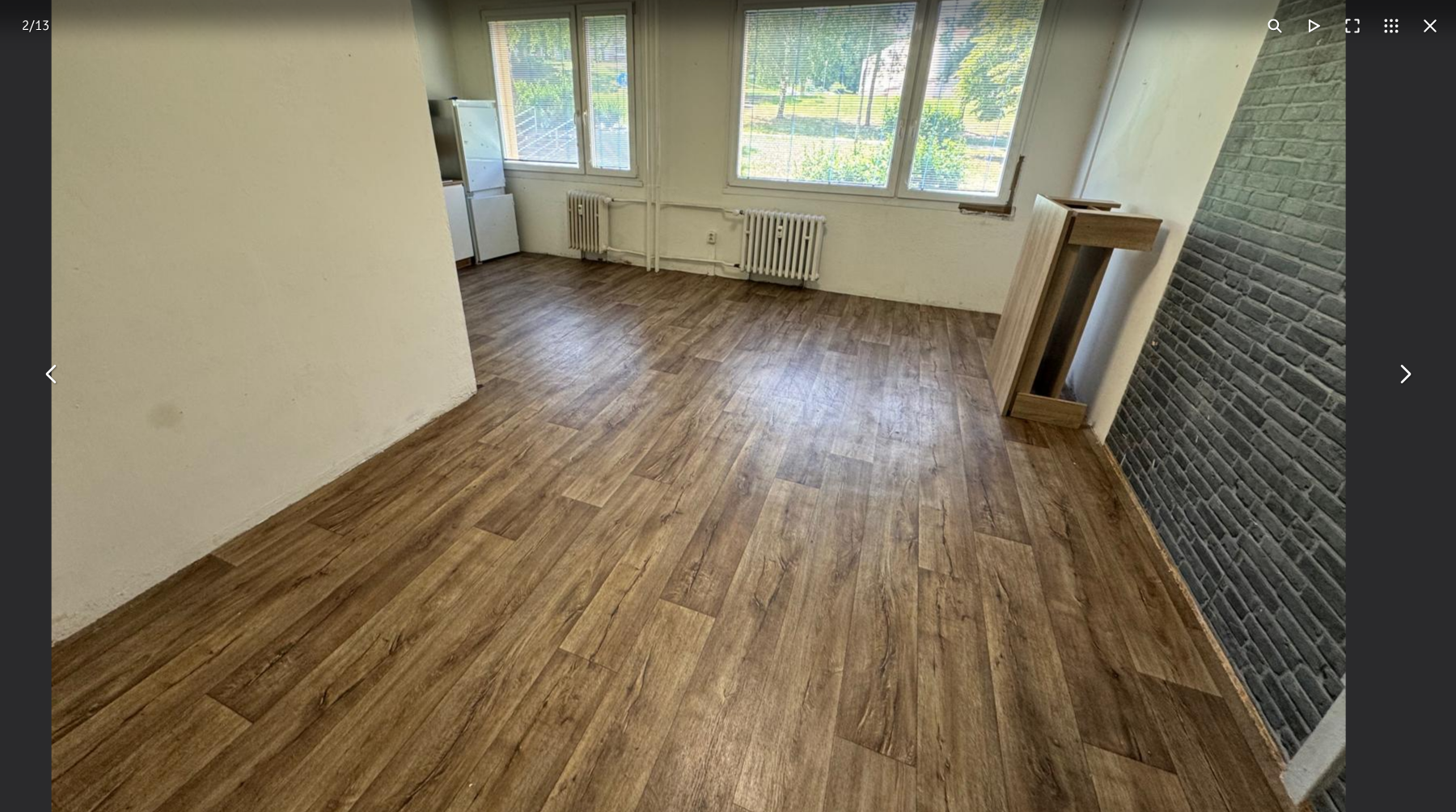
click at [173, 436] on img "You can close this modal content with the ESC key" at bounding box center [699, 348] width 1294 height 970
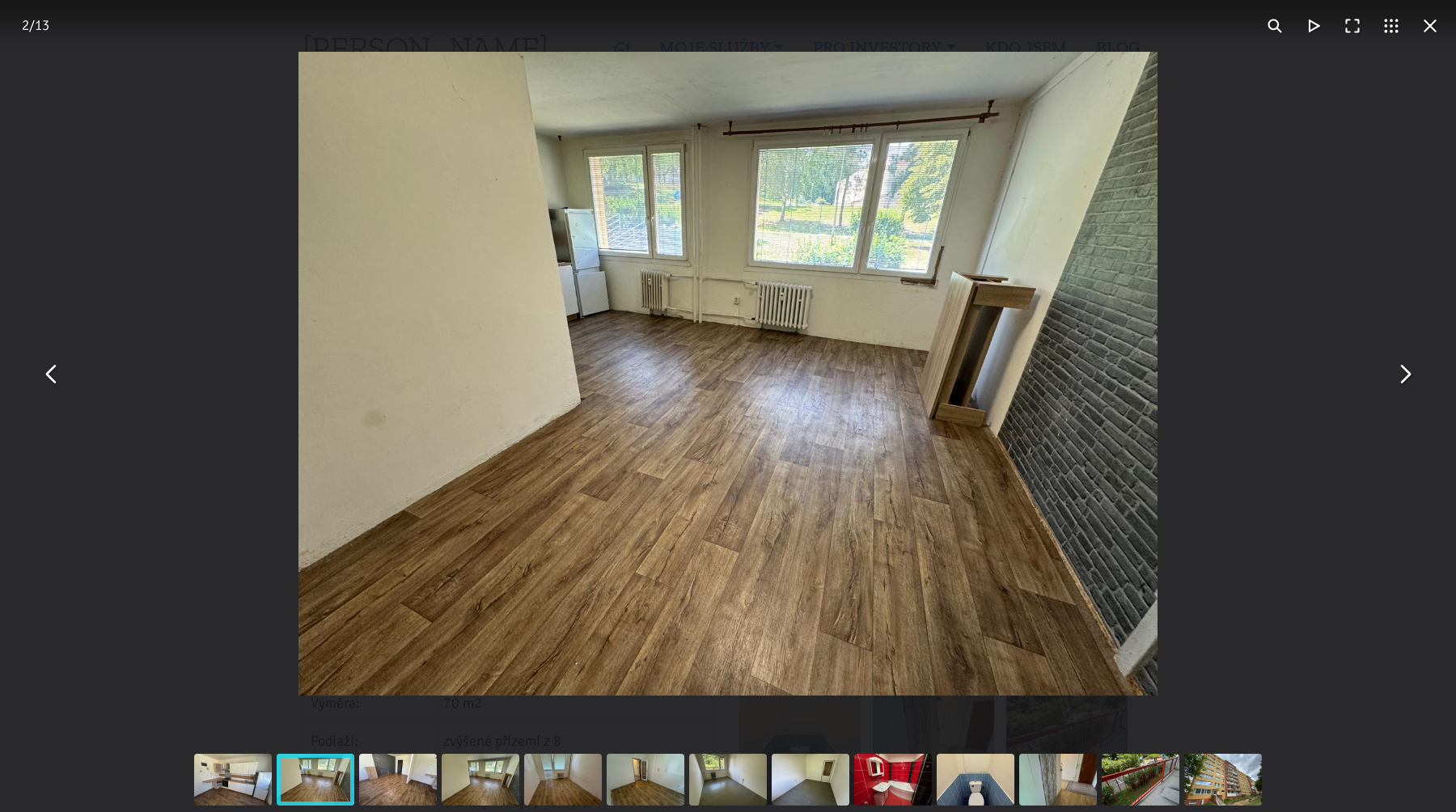
click at [299, 419] on img "You can close this modal content with the ESC key" at bounding box center [727, 373] width 858 height 644
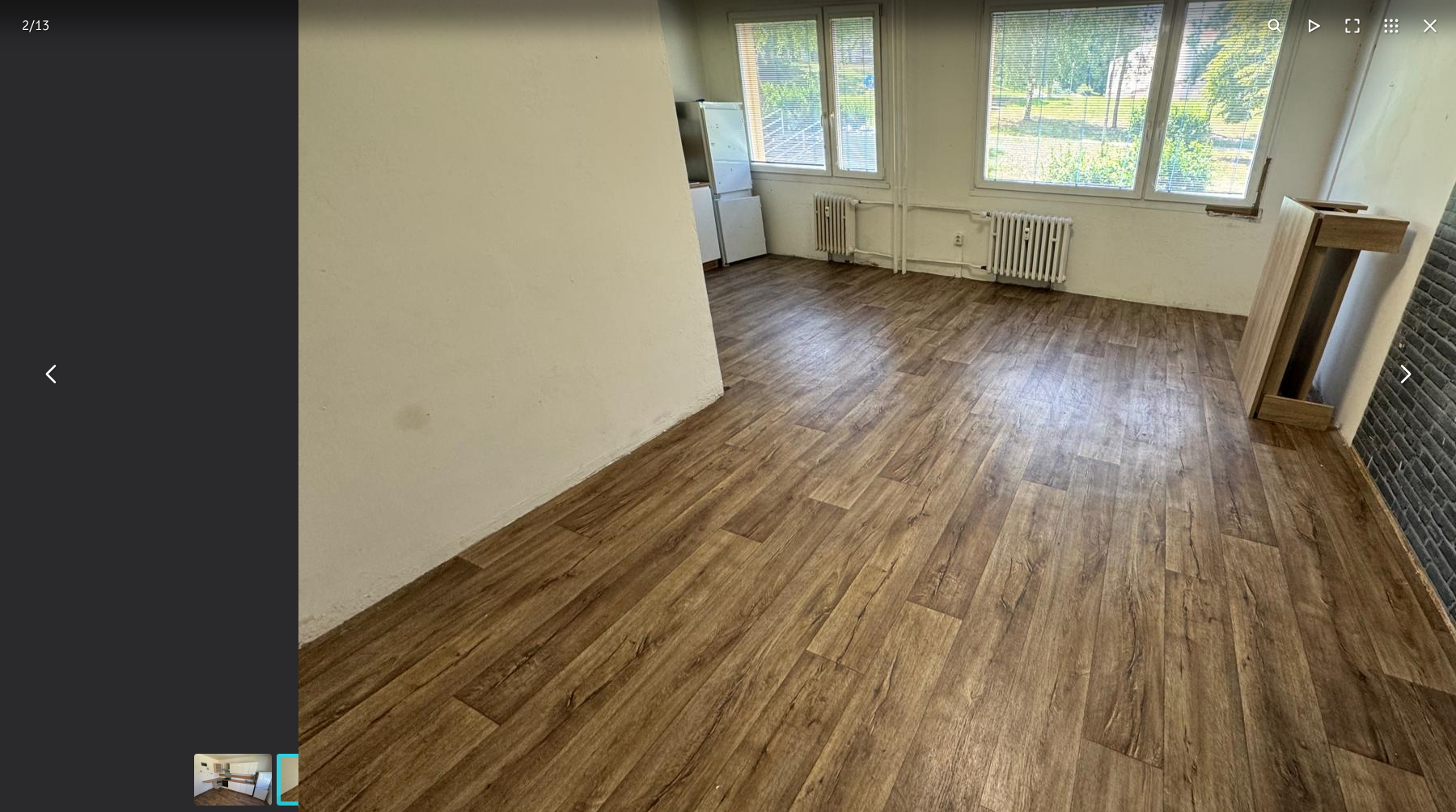
click at [846, 238] on img "You can close this modal content with the ESC key" at bounding box center [946, 350] width 1294 height 970
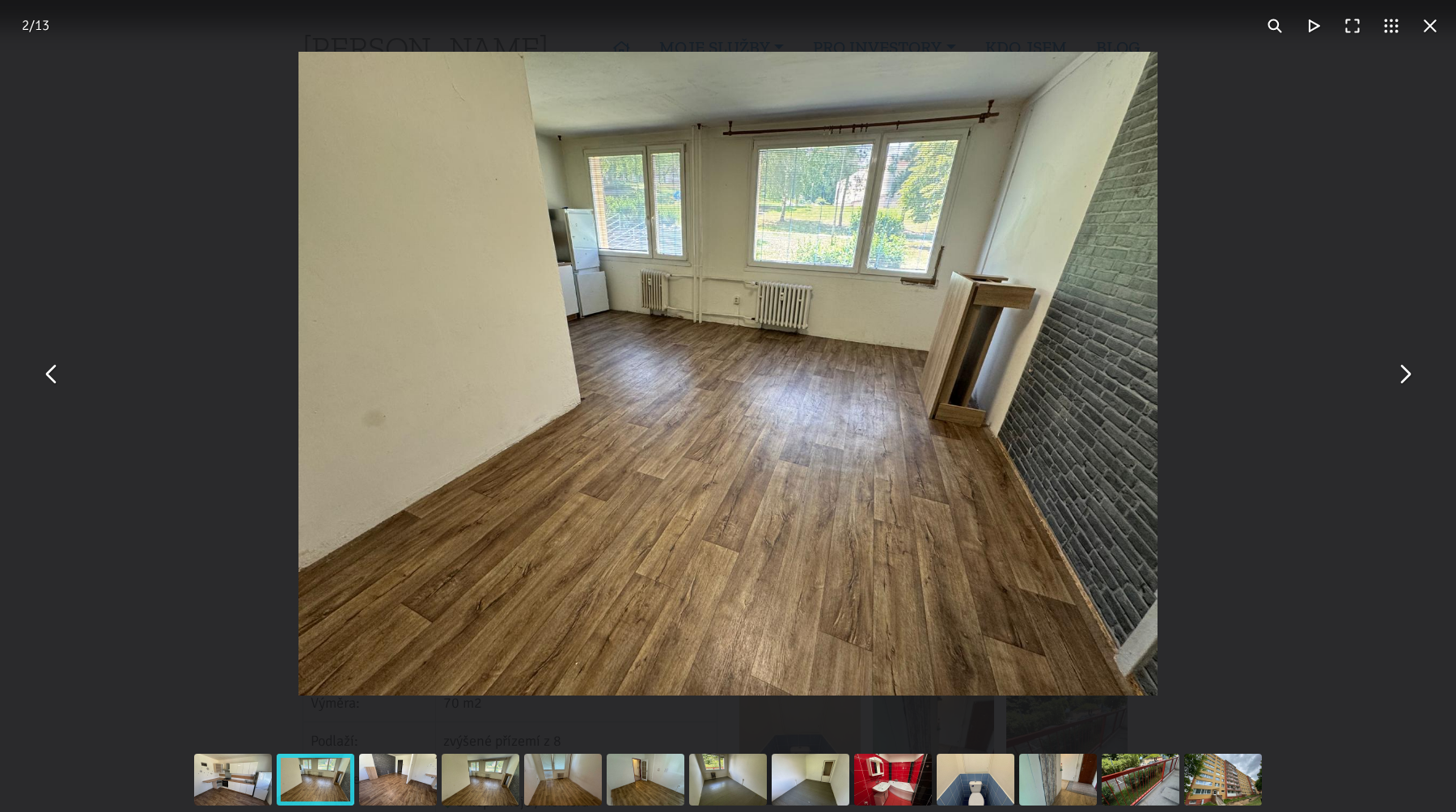
click at [727, 250] on img "You can close this modal content with the ESC key" at bounding box center [727, 373] width 858 height 644
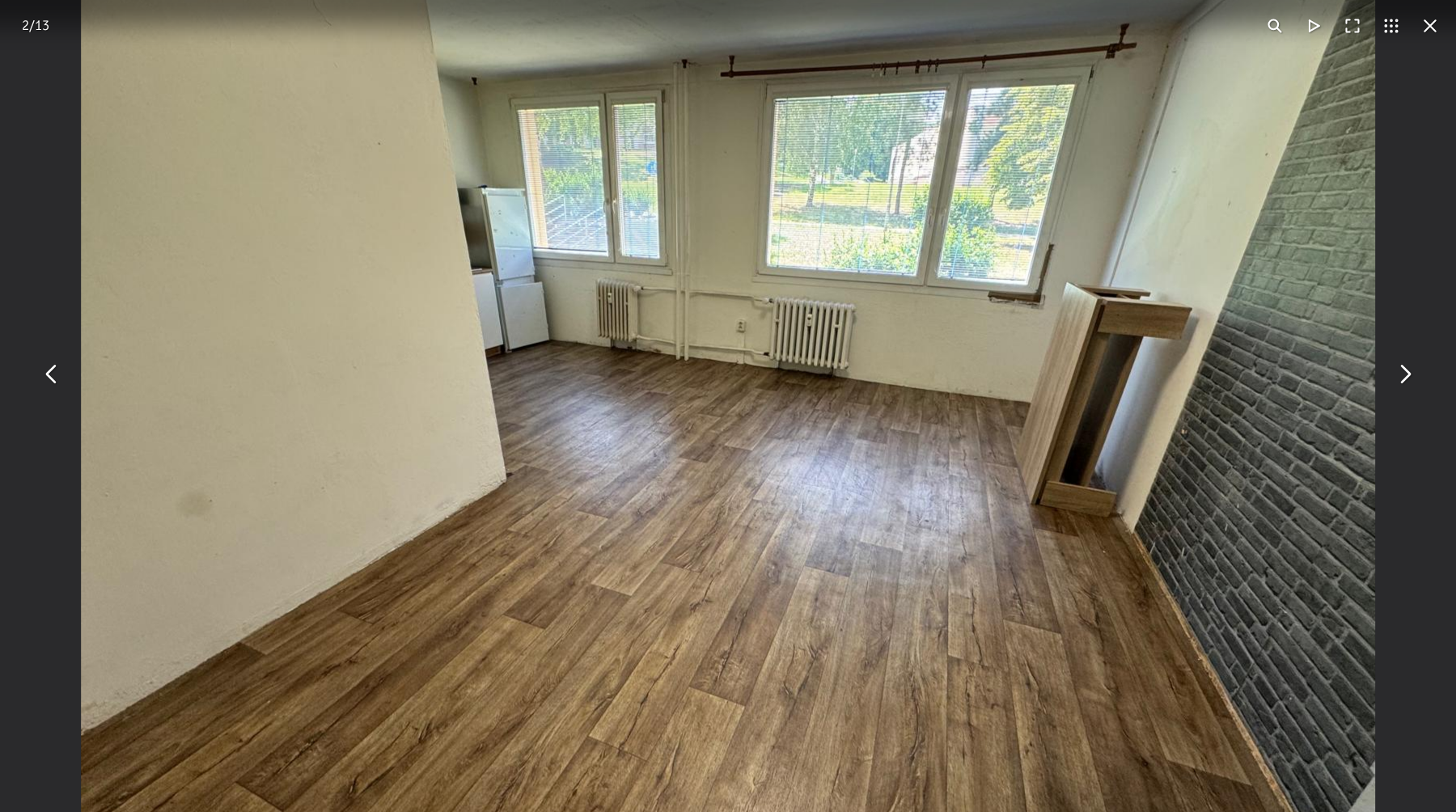
click at [1408, 373] on button "You can close this modal content with the ESC key" at bounding box center [1404, 373] width 39 height 39
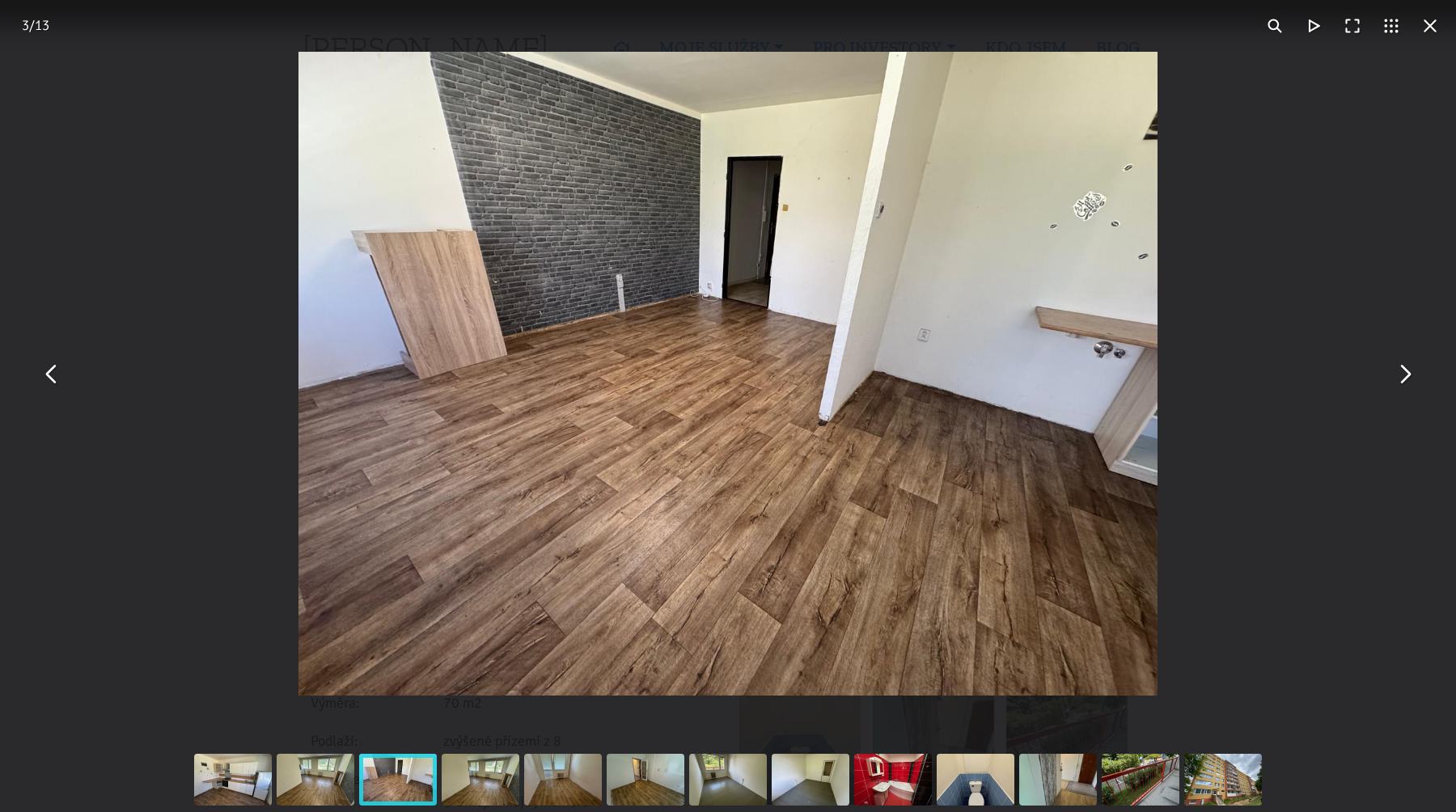
click at [1407, 373] on button "You can close this modal content with the ESC key" at bounding box center [1404, 373] width 39 height 39
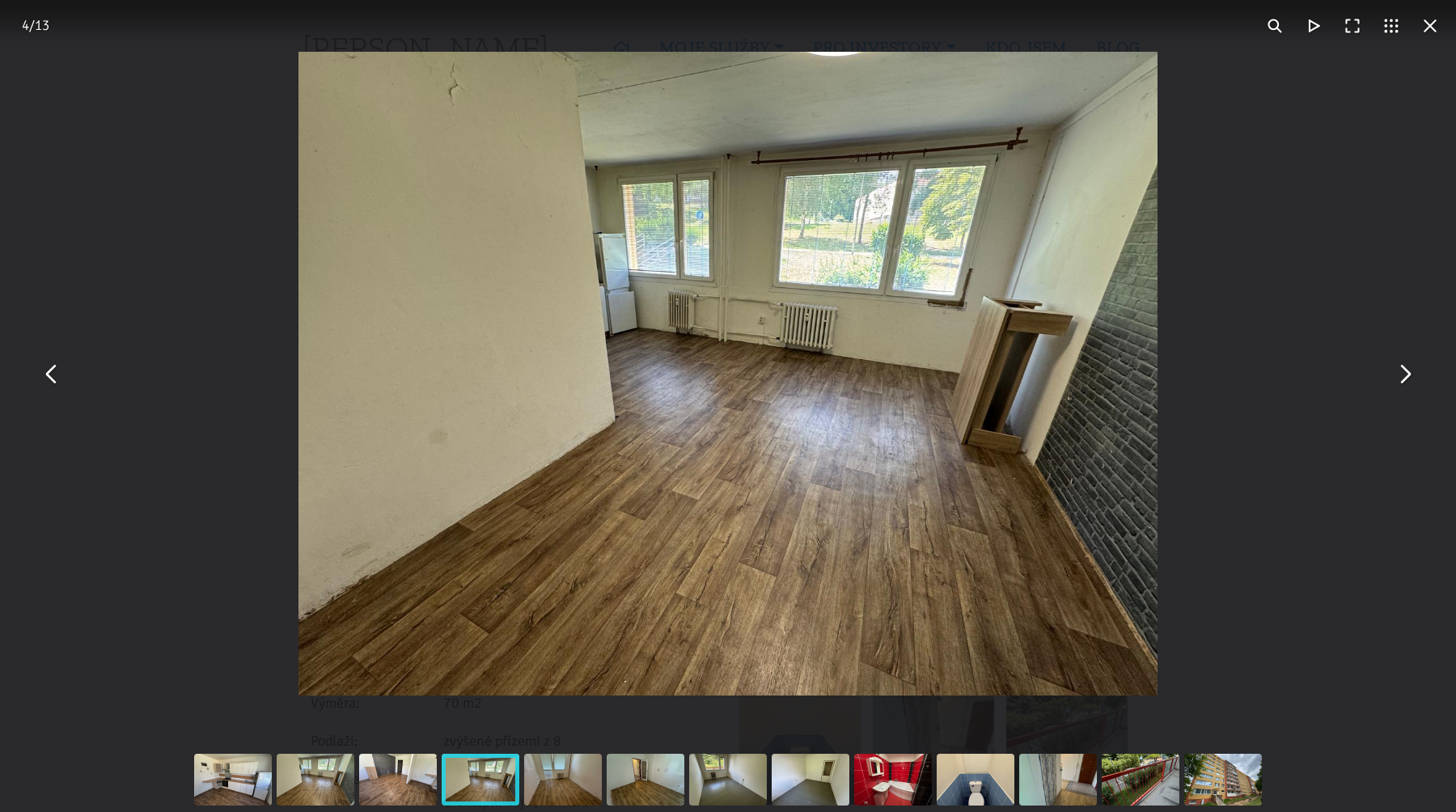
click at [1407, 373] on button "You can close this modal content with the ESC key" at bounding box center [1404, 373] width 39 height 39
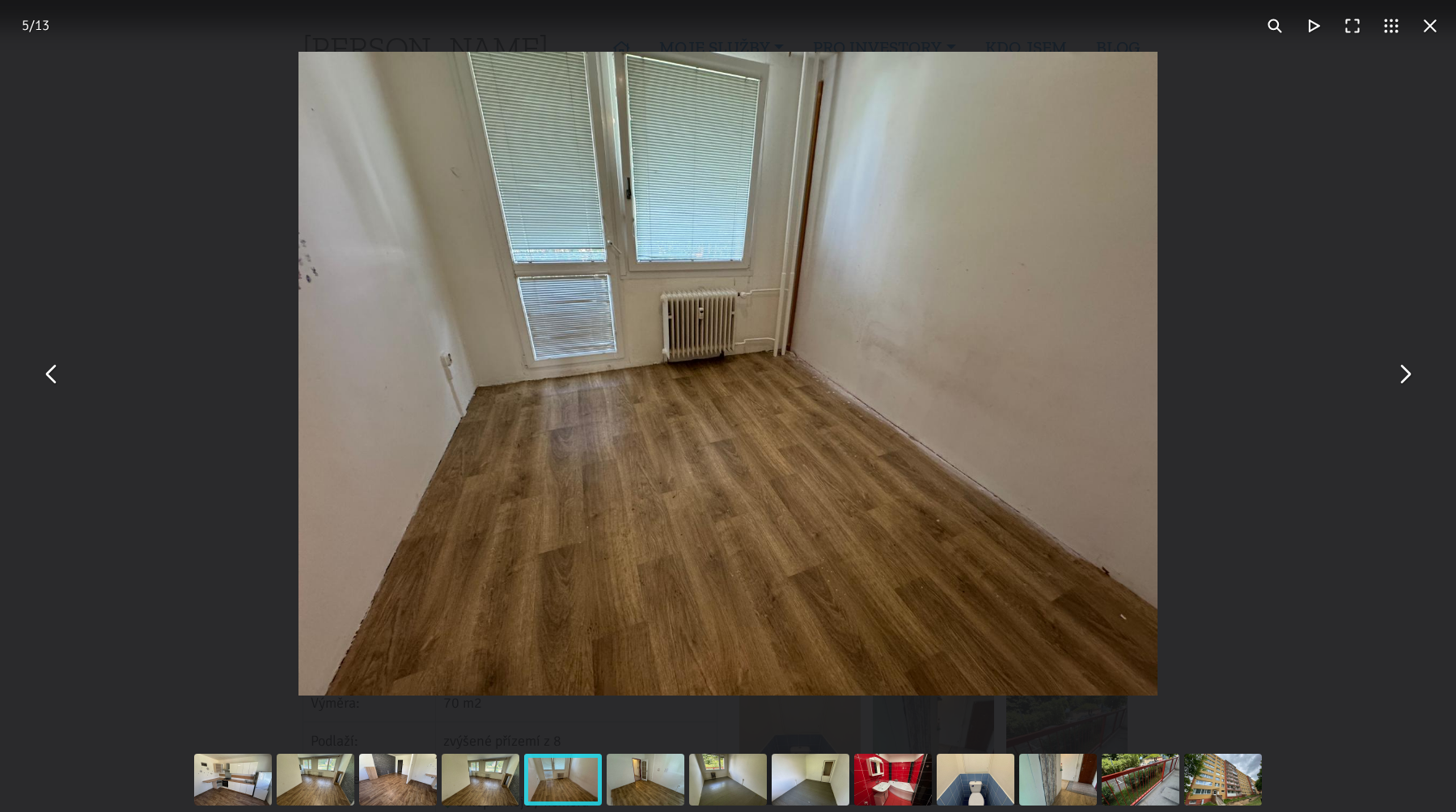
click at [1407, 373] on button "You can close this modal content with the ESC key" at bounding box center [1404, 373] width 39 height 39
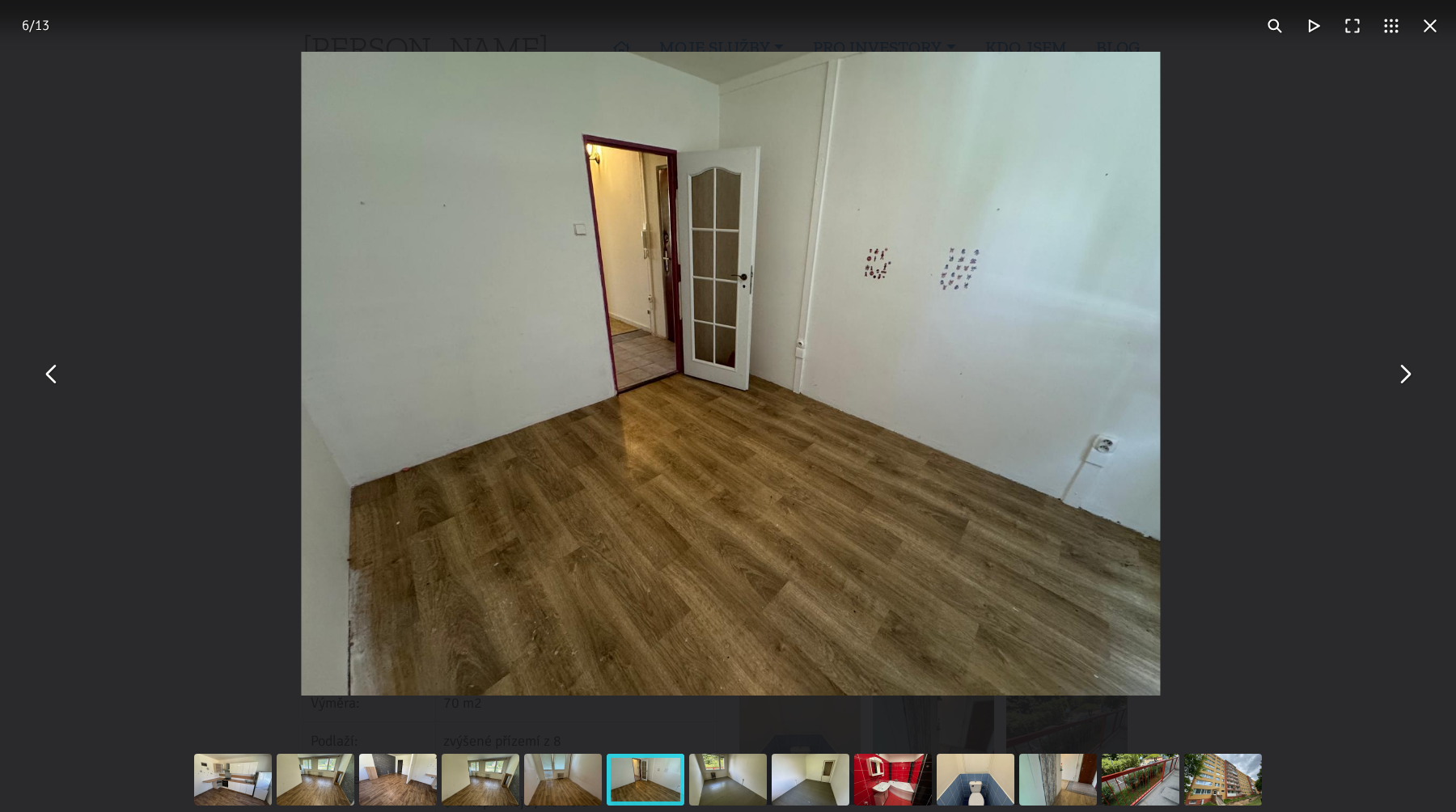
click at [1407, 373] on button "You can close this modal content with the ESC key" at bounding box center [1404, 373] width 39 height 39
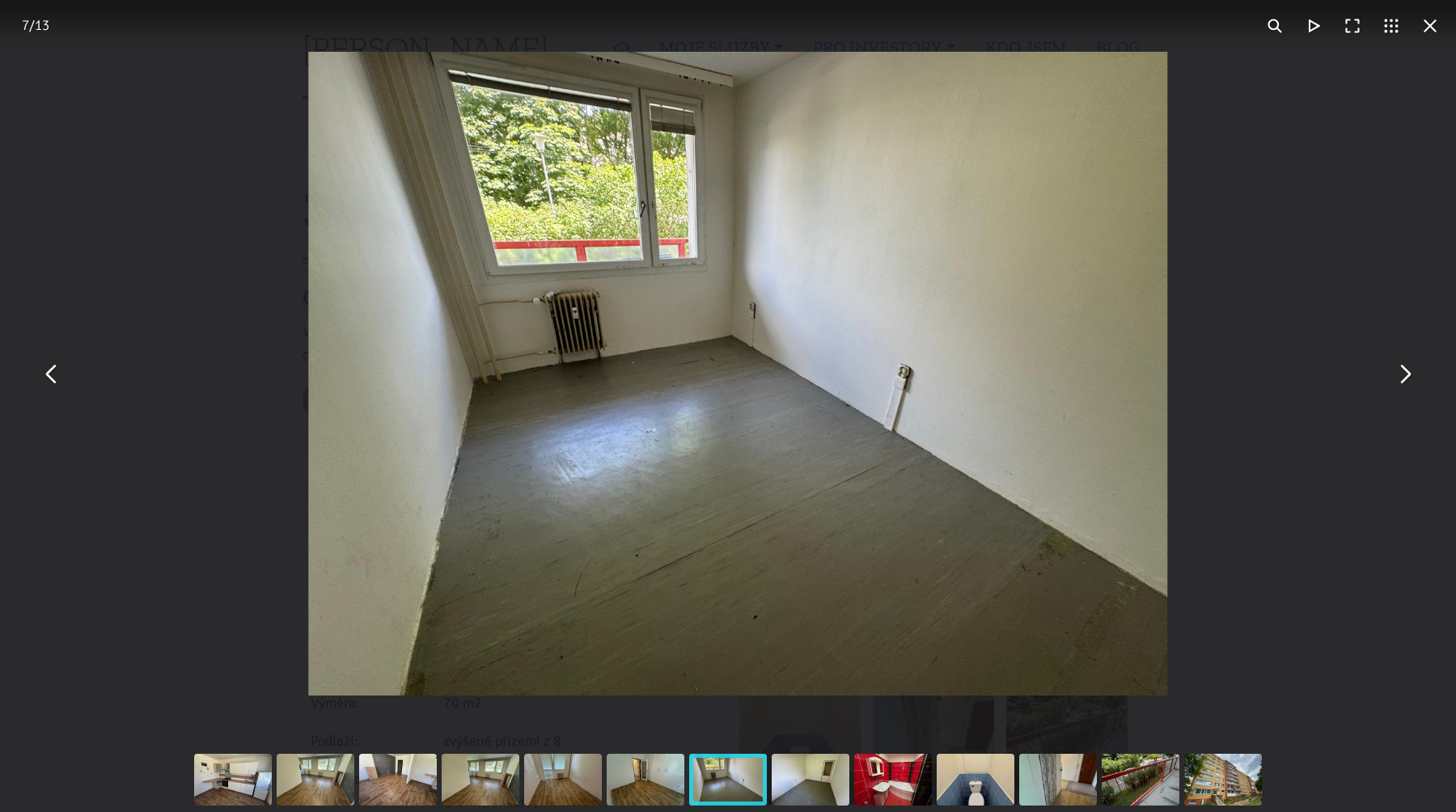
click at [1407, 373] on button "You can close this modal content with the ESC key" at bounding box center [1404, 373] width 39 height 39
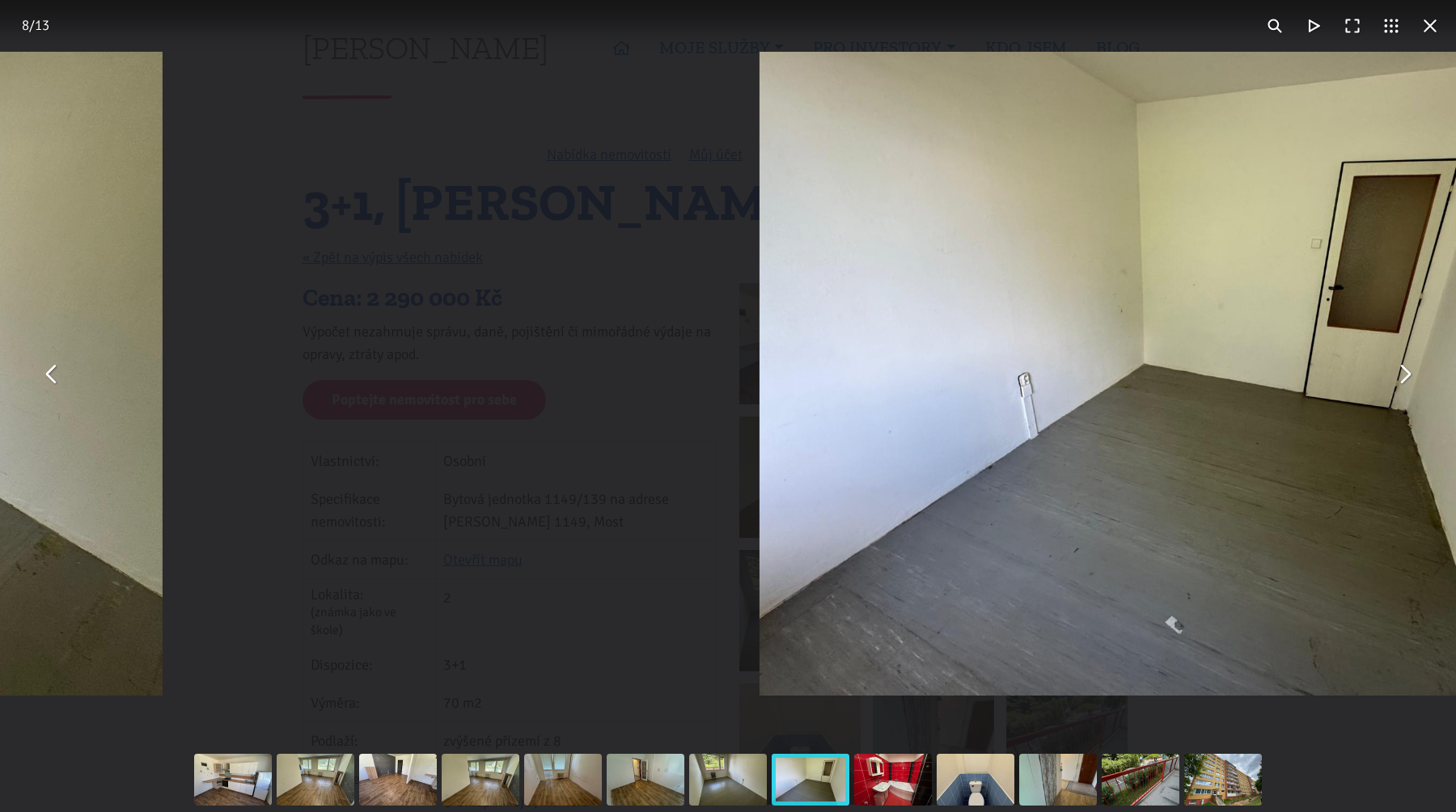
click at [1407, 373] on button "You can close this modal content with the ESC key" at bounding box center [1404, 373] width 39 height 39
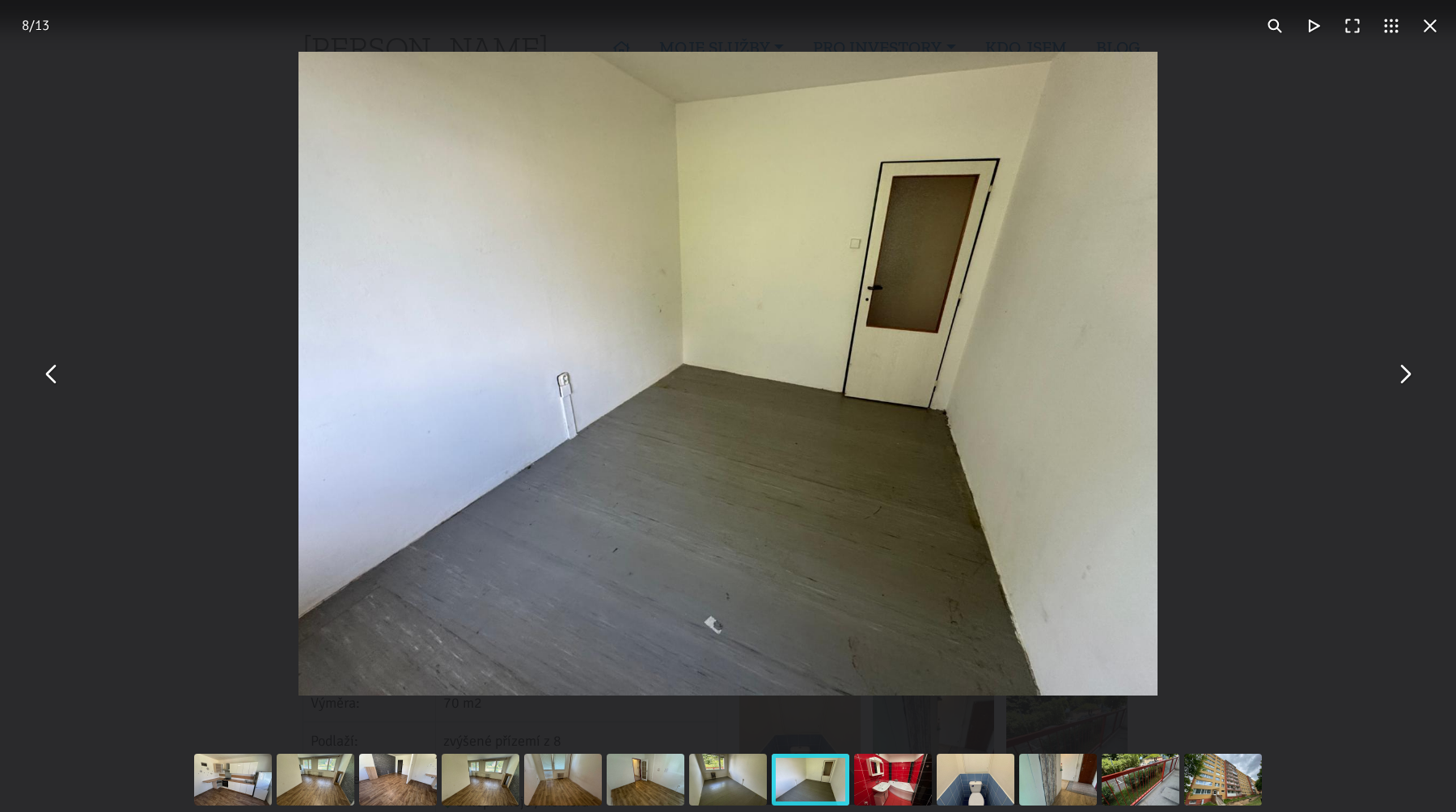
click at [1407, 373] on button "You can close this modal content with the ESC key" at bounding box center [1404, 373] width 39 height 39
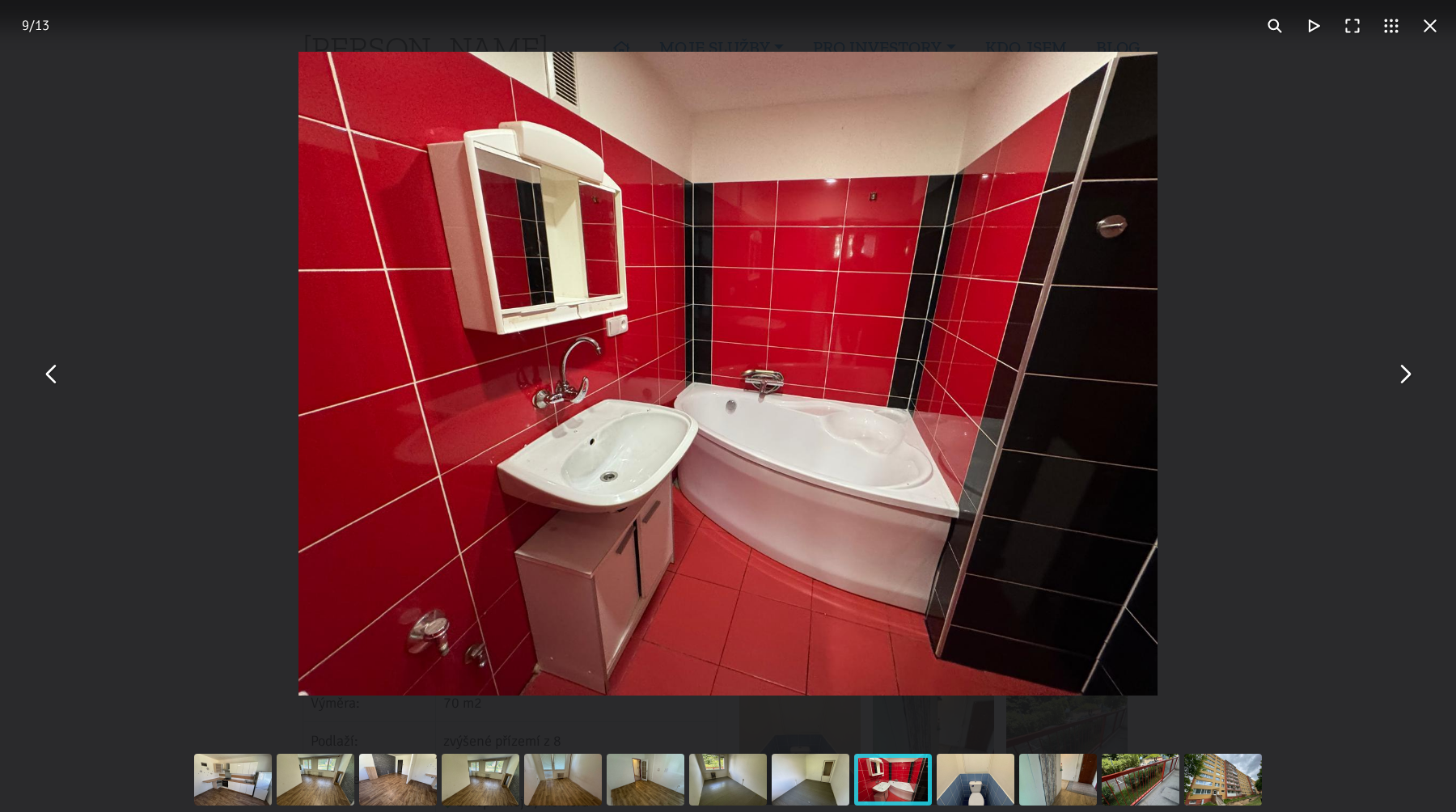
click at [1407, 373] on button "You can close this modal content with the ESC key" at bounding box center [1404, 373] width 39 height 39
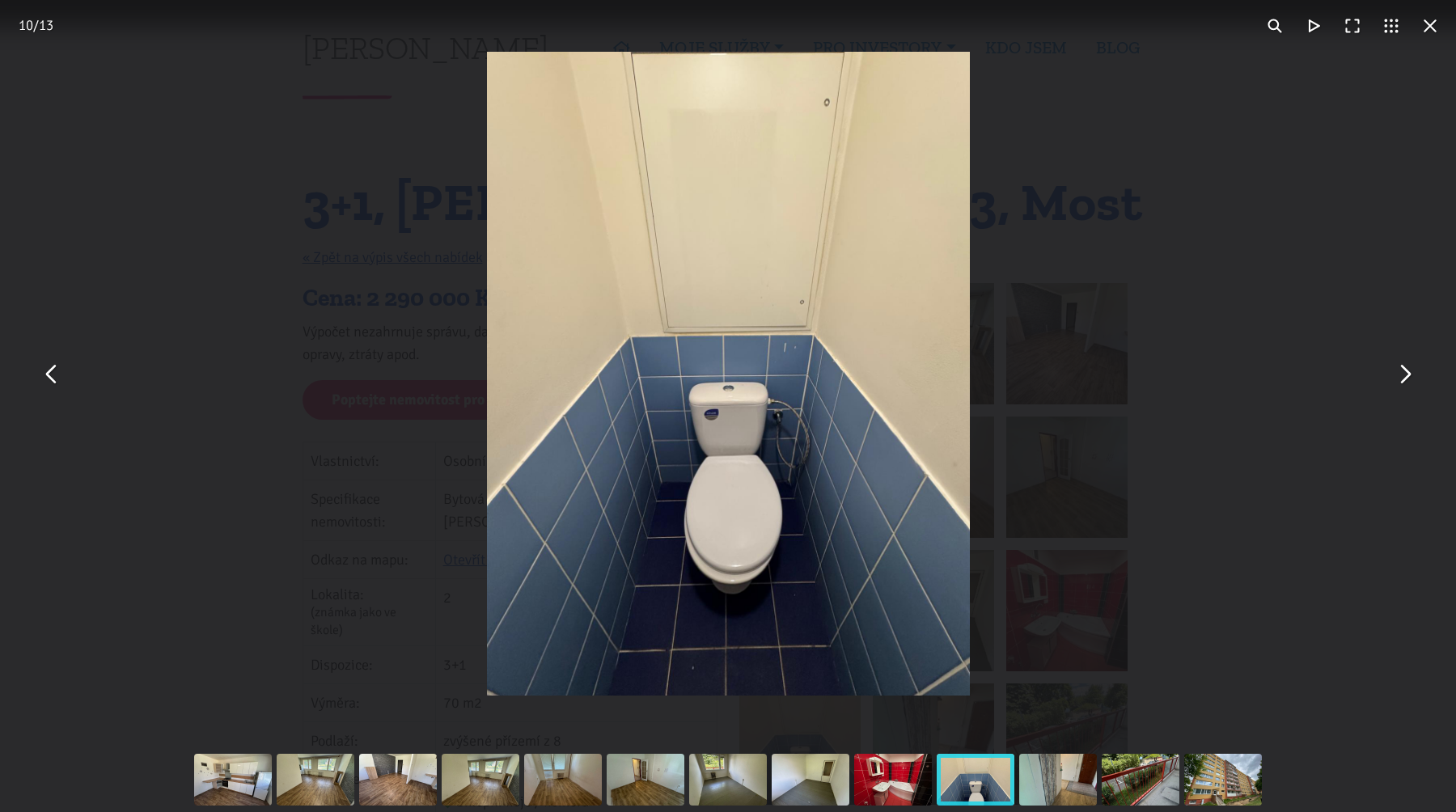
click at [1407, 373] on button "You can close this modal content with the ESC key" at bounding box center [1404, 373] width 39 height 39
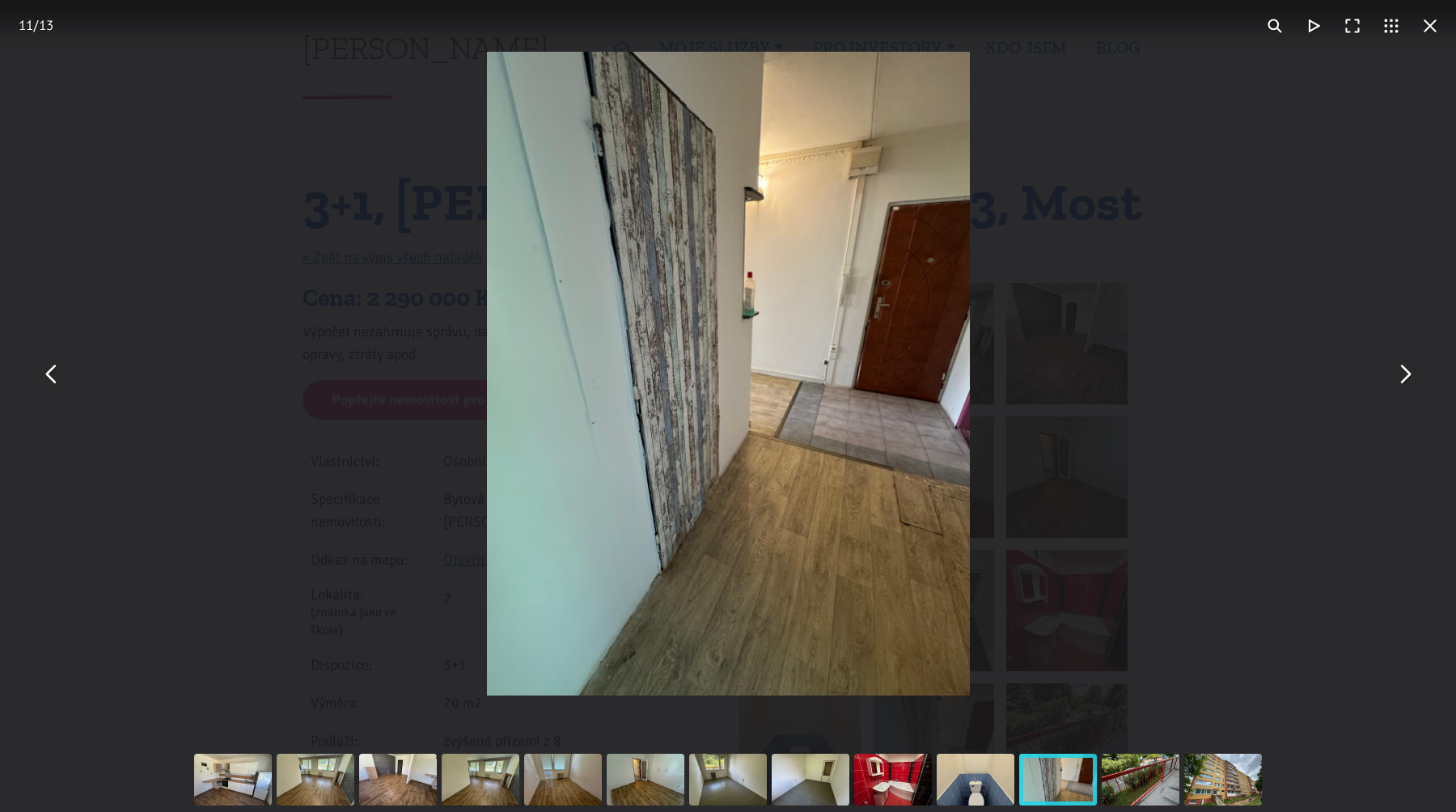
click at [1407, 373] on button "You can close this modal content with the ESC key" at bounding box center [1404, 373] width 39 height 39
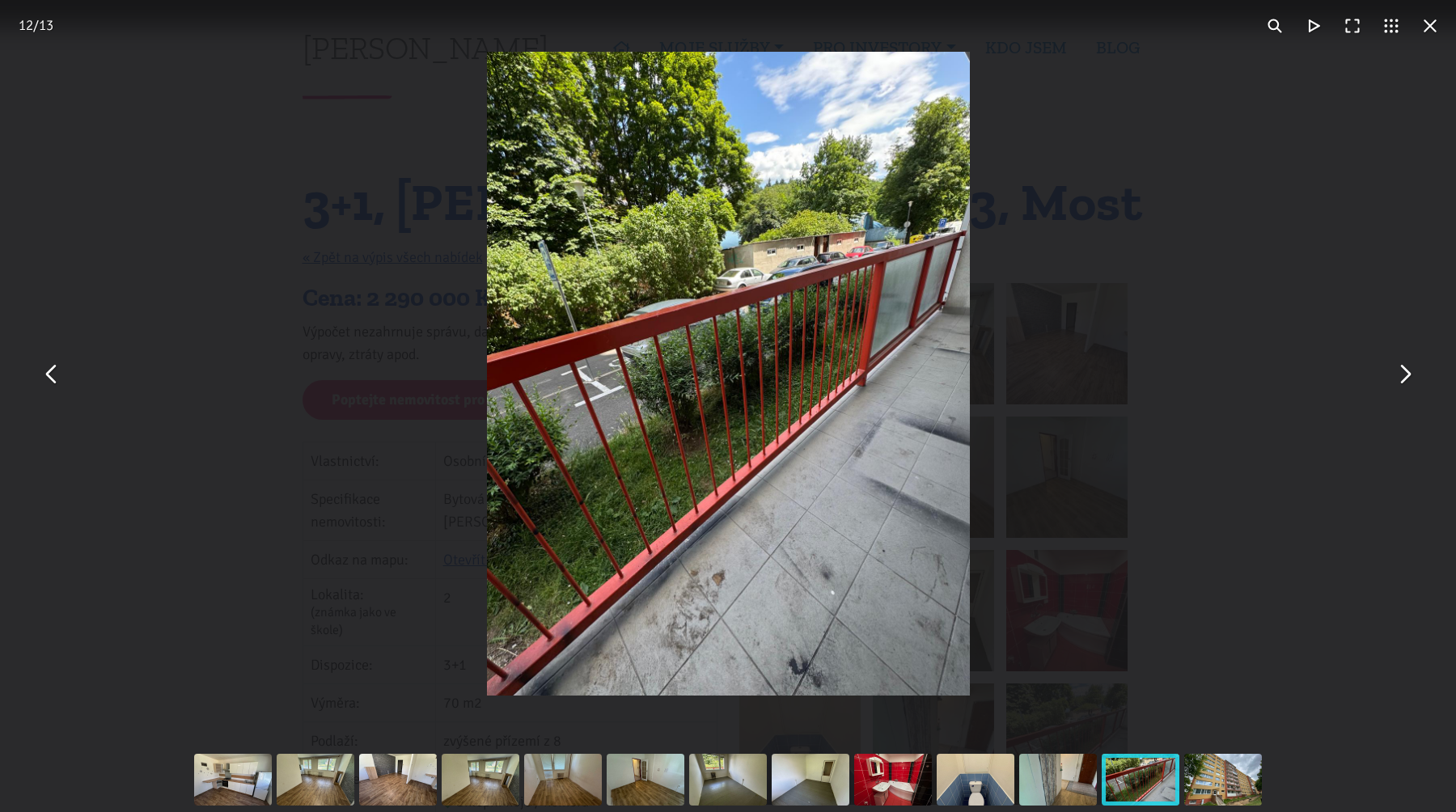
click at [1407, 373] on button "You can close this modal content with the ESC key" at bounding box center [1404, 373] width 39 height 39
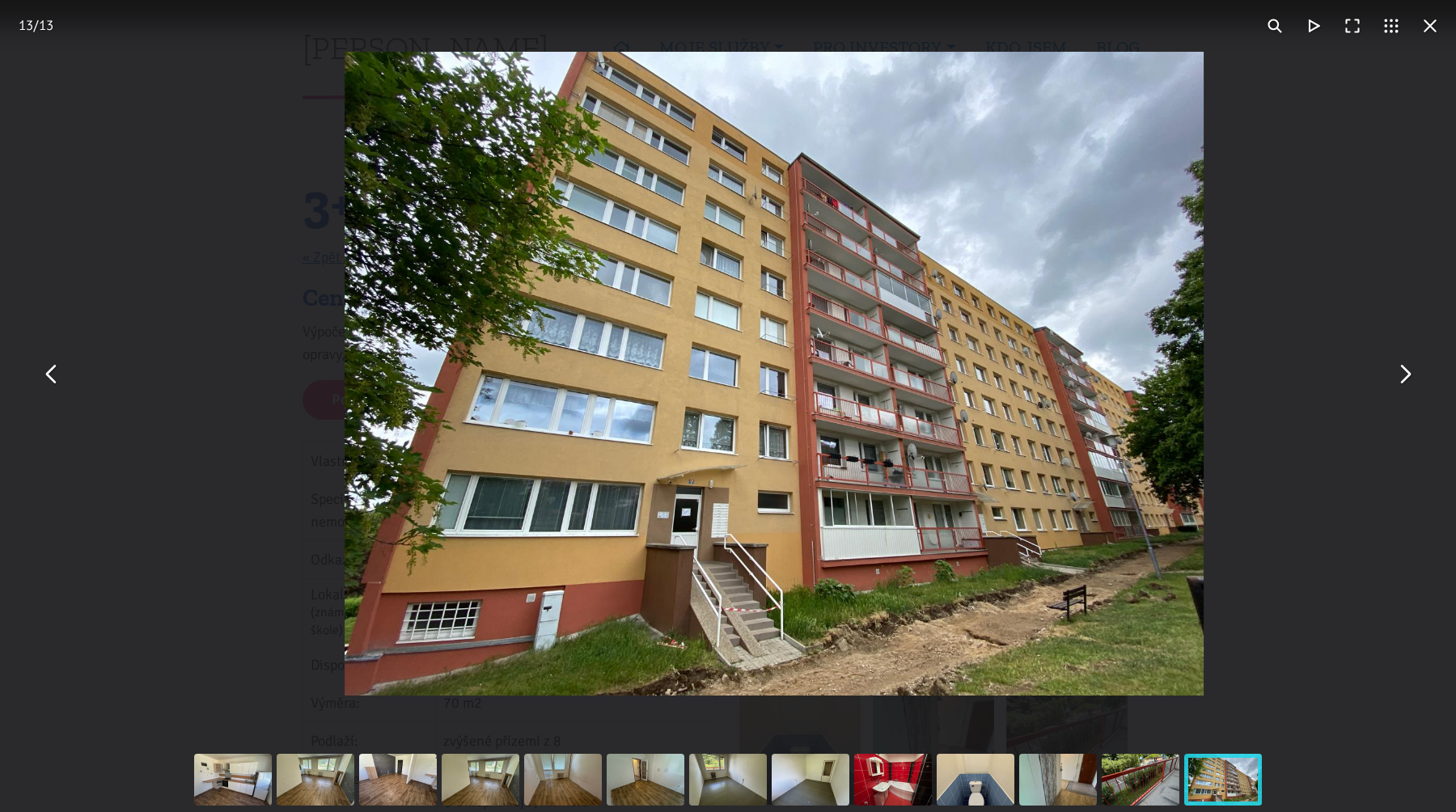
click at [1407, 373] on button "You can close this modal content with the ESC key" at bounding box center [1404, 373] width 39 height 39
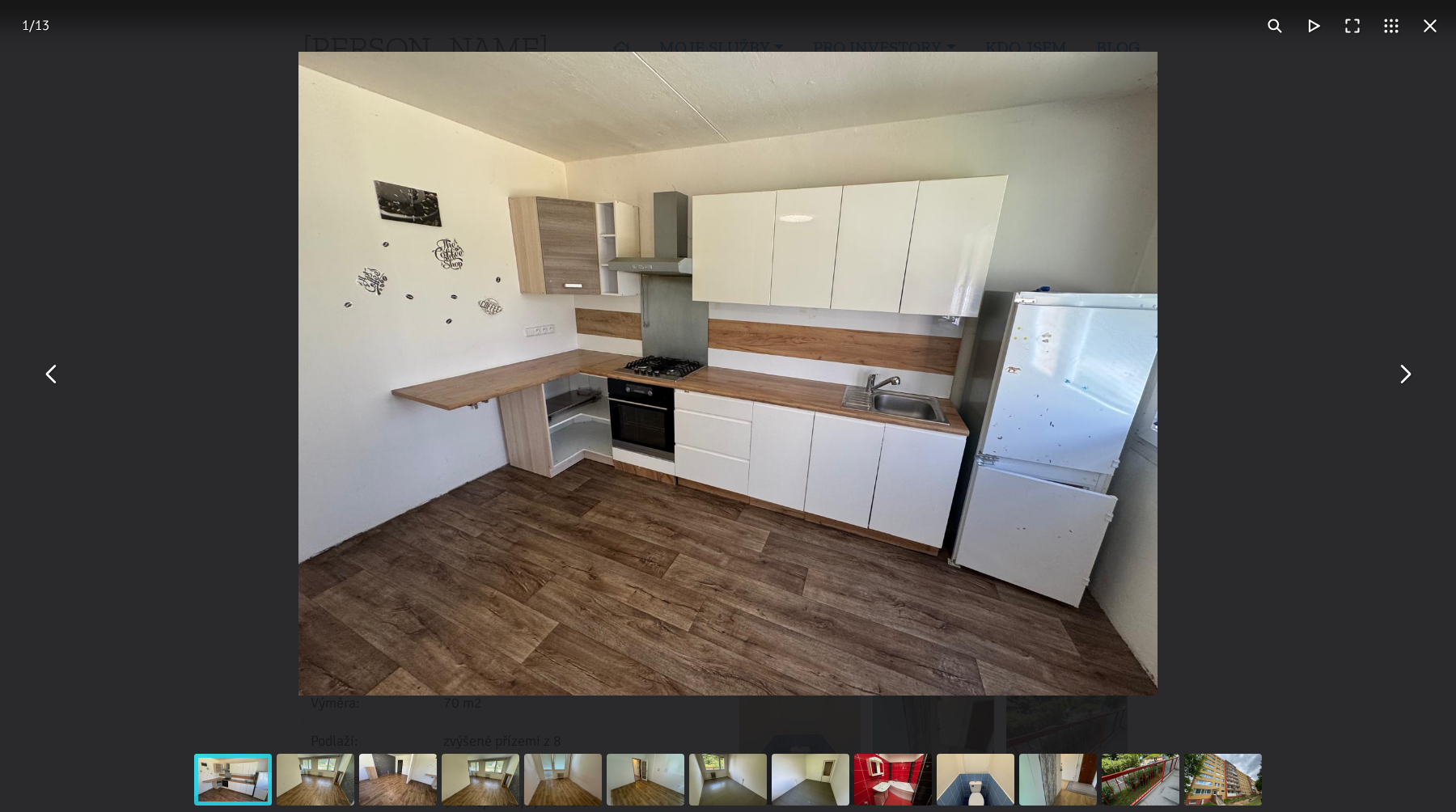
click at [1433, 39] on button "You can close this modal content with the ESC key" at bounding box center [1430, 26] width 39 height 39
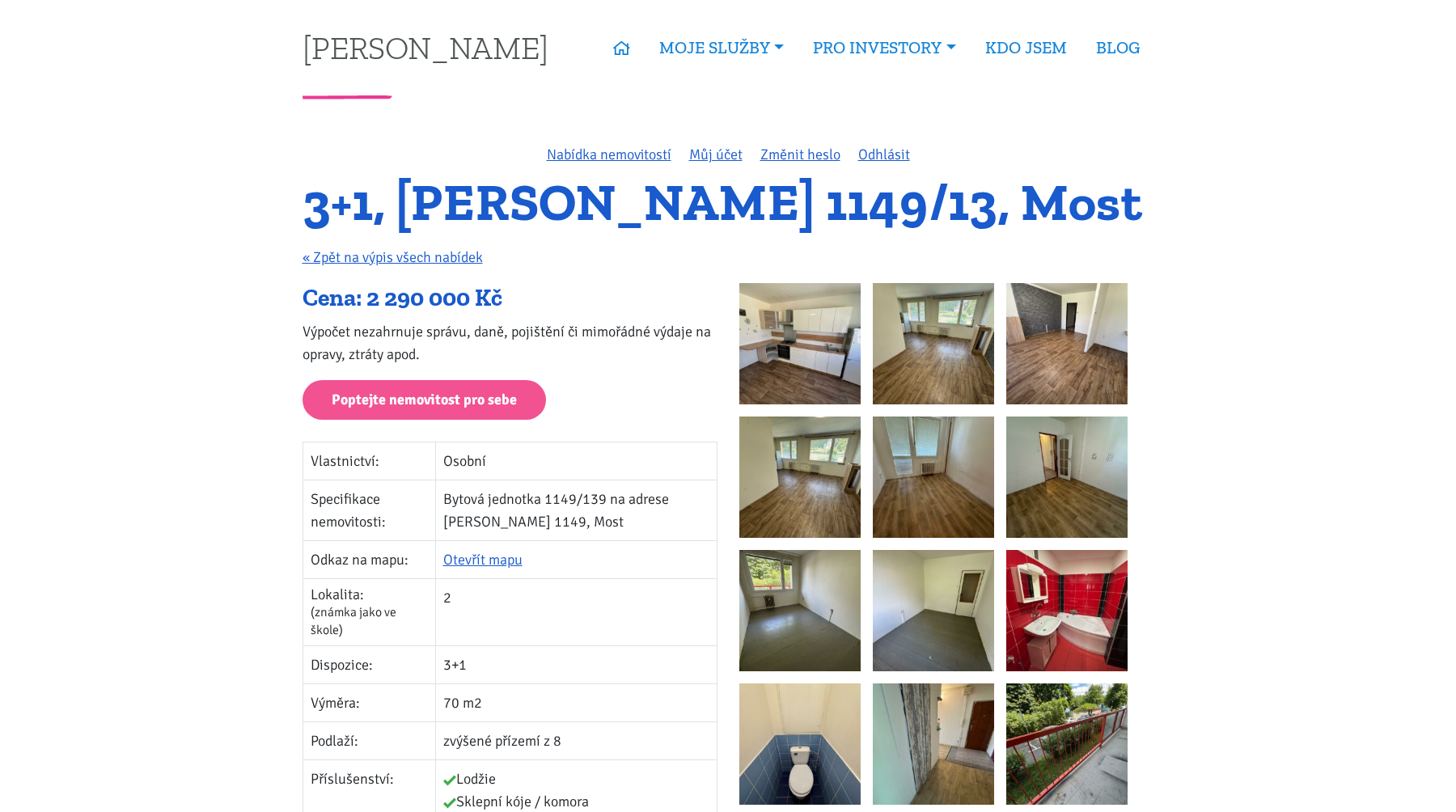
scroll to position [390, 0]
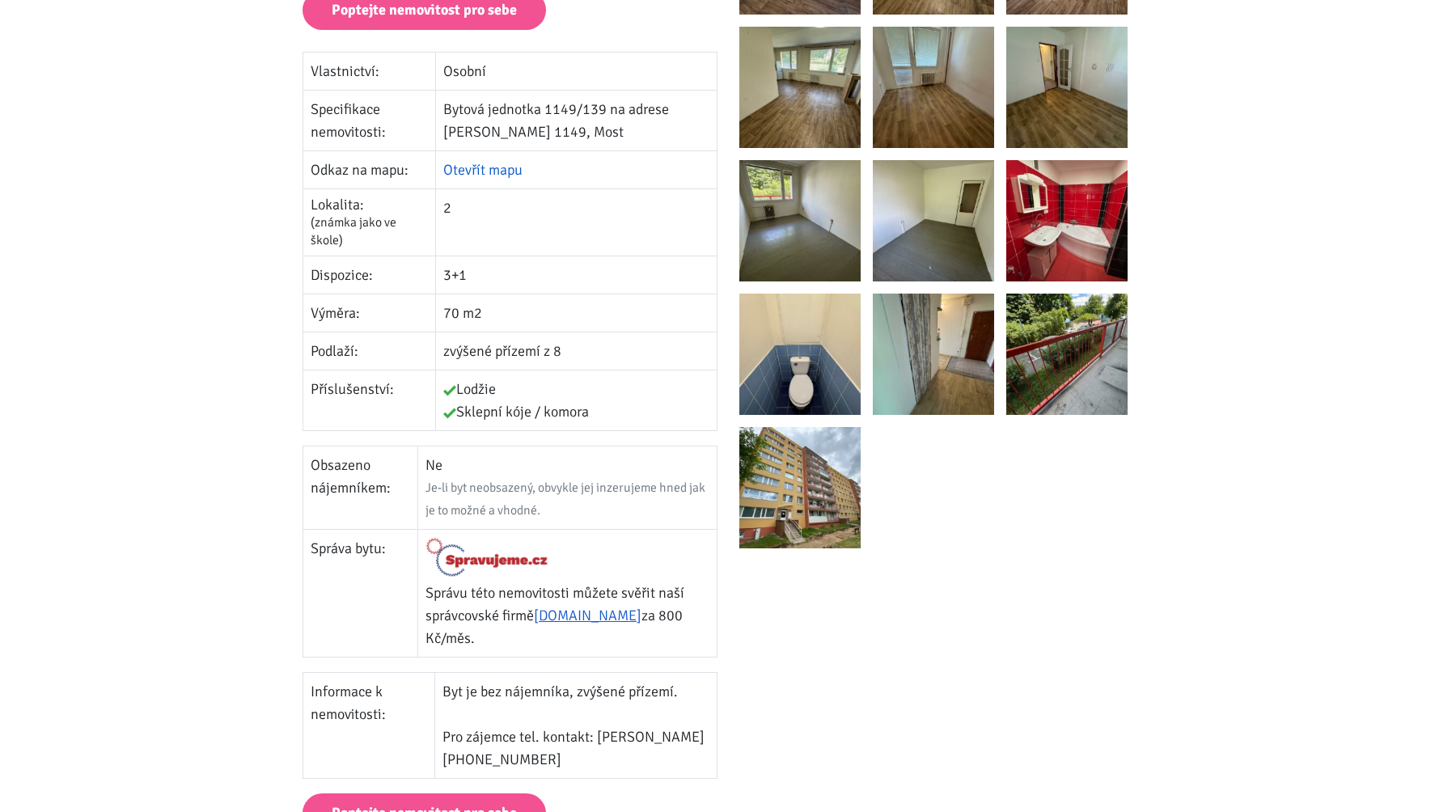
click at [508, 168] on link "Otevřít mapu" at bounding box center [483, 169] width 79 height 18
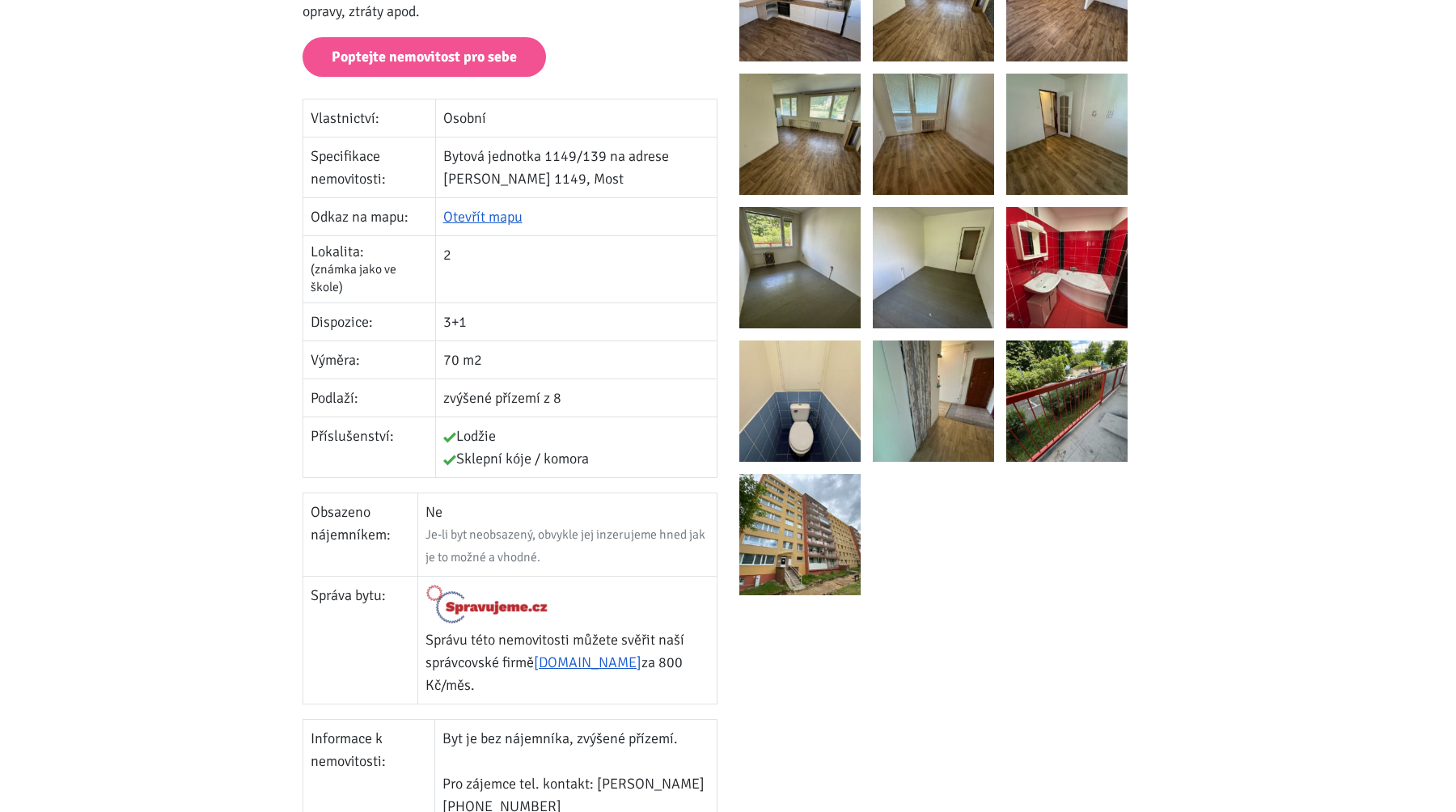
scroll to position [322, 0]
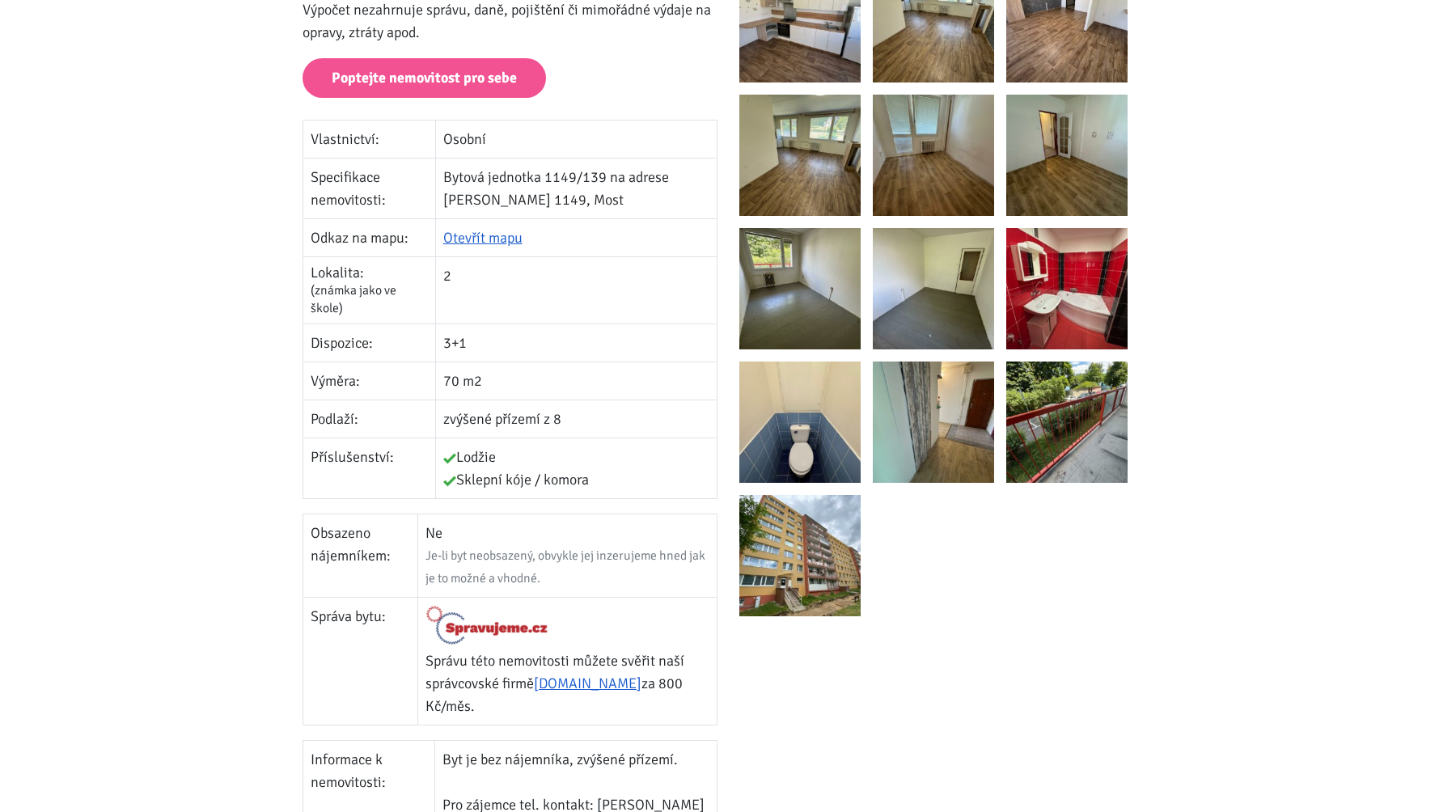
click at [711, 439] on td "Lodžie Sklepní kóje / komora" at bounding box center [576, 469] width 282 height 61
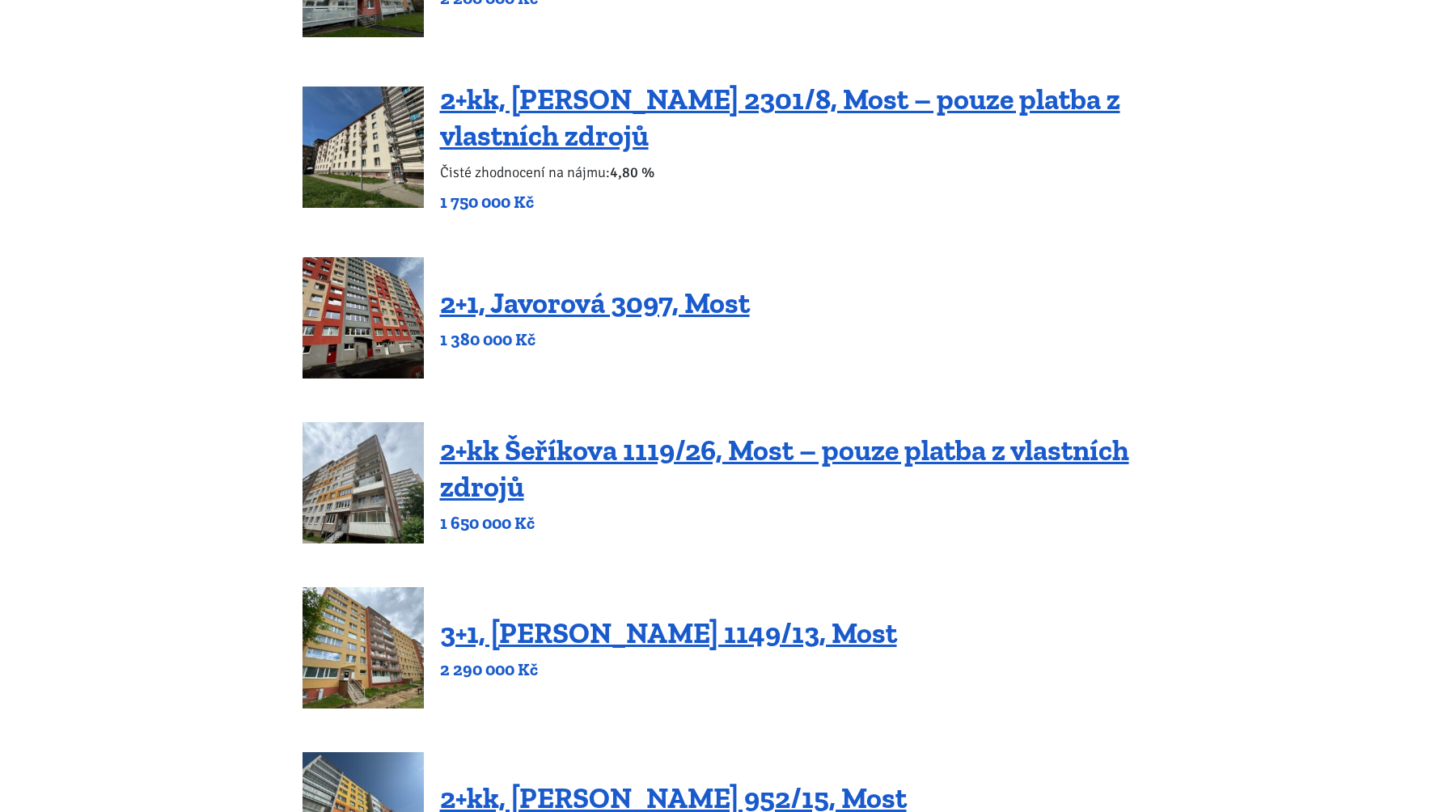
scroll to position [493, 0]
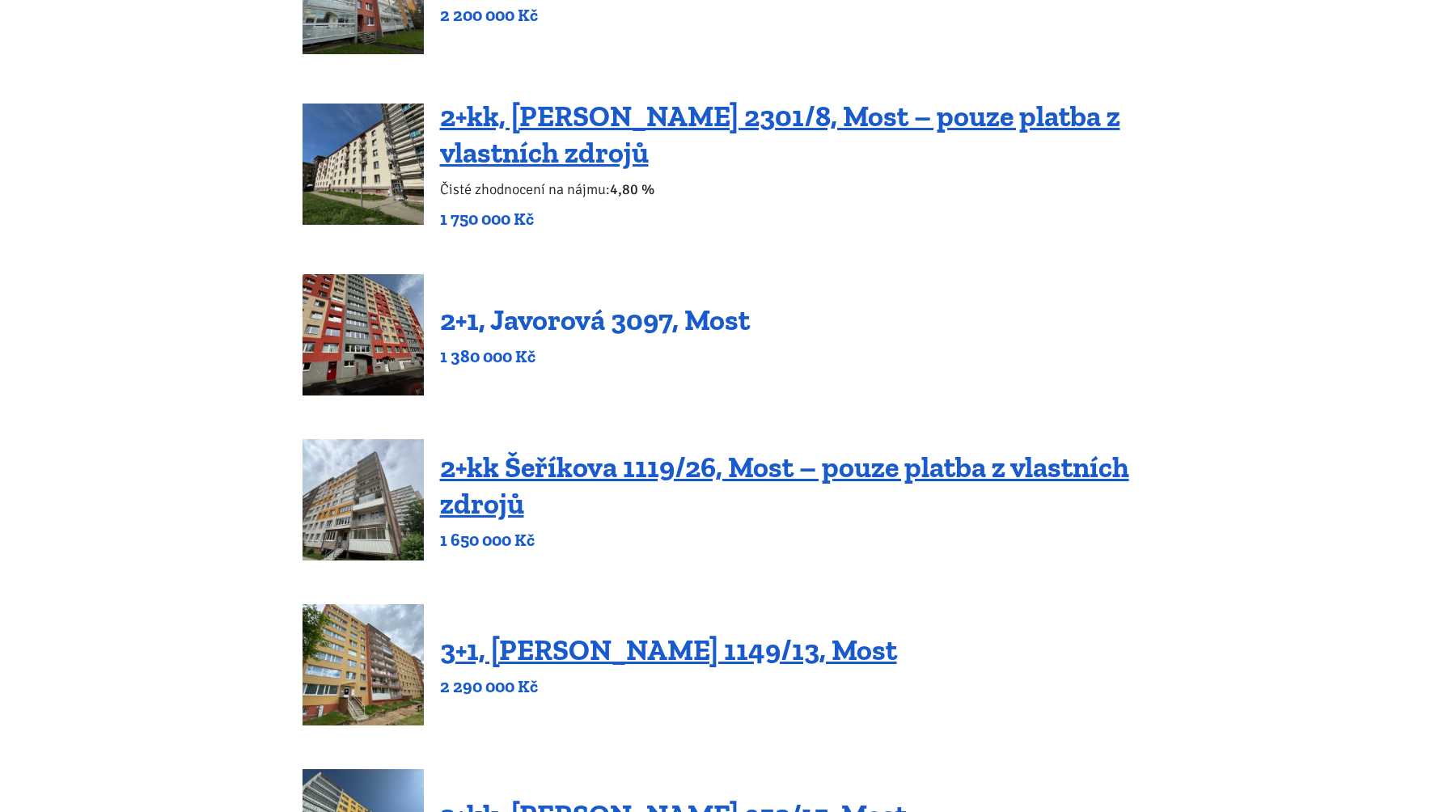
click at [669, 330] on link "2+1, Javorová 3097, Most" at bounding box center [595, 320] width 310 height 35
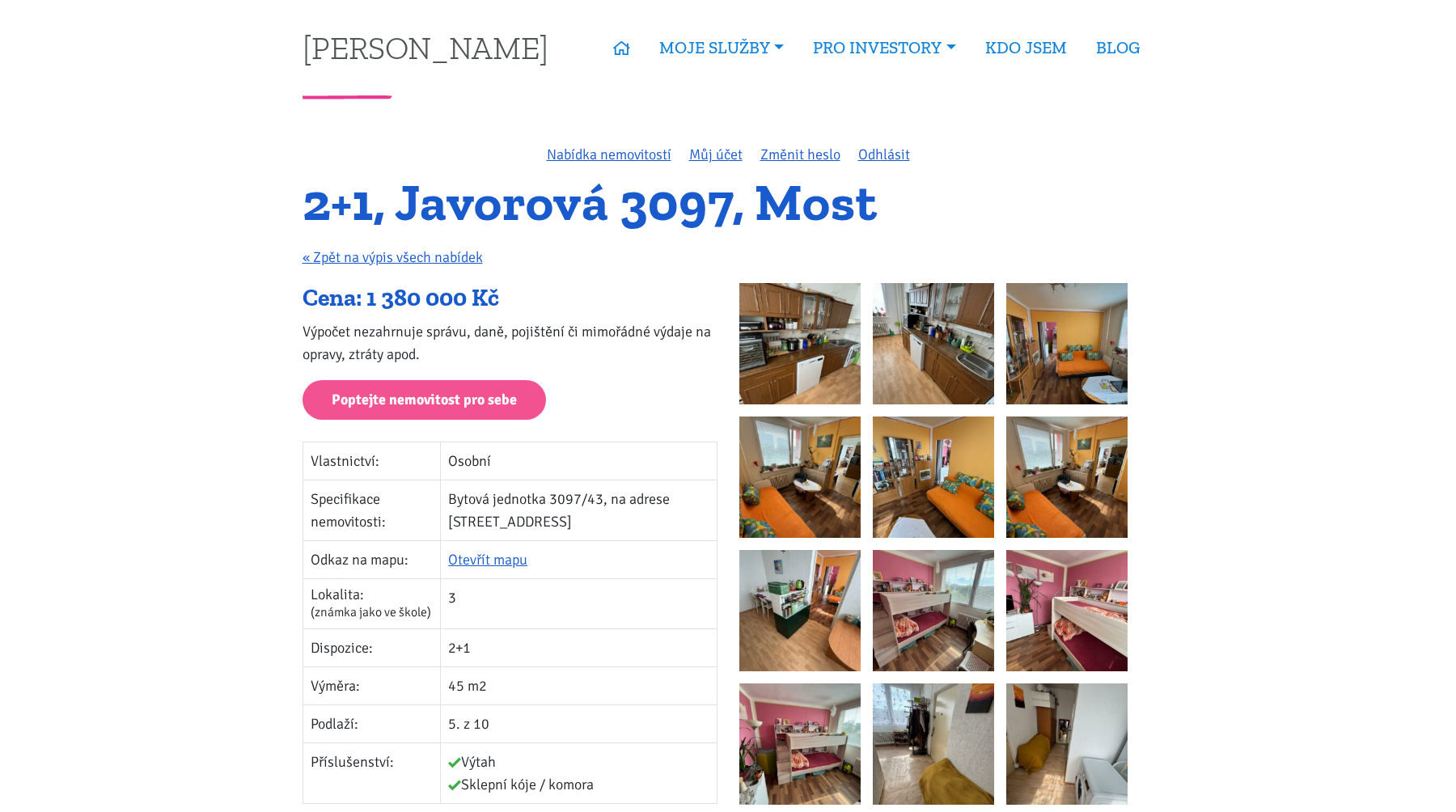
scroll to position [191, 0]
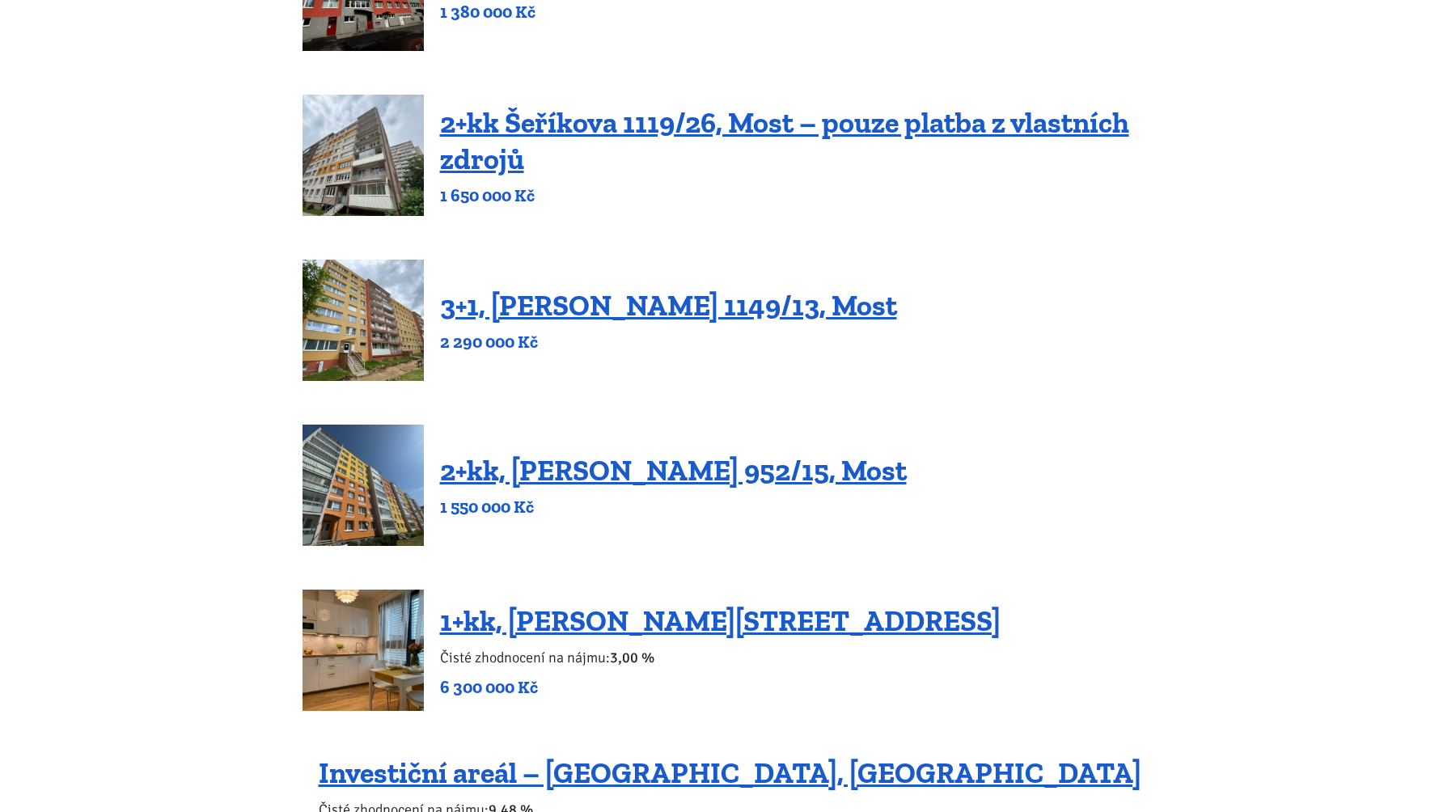
scroll to position [886, 0]
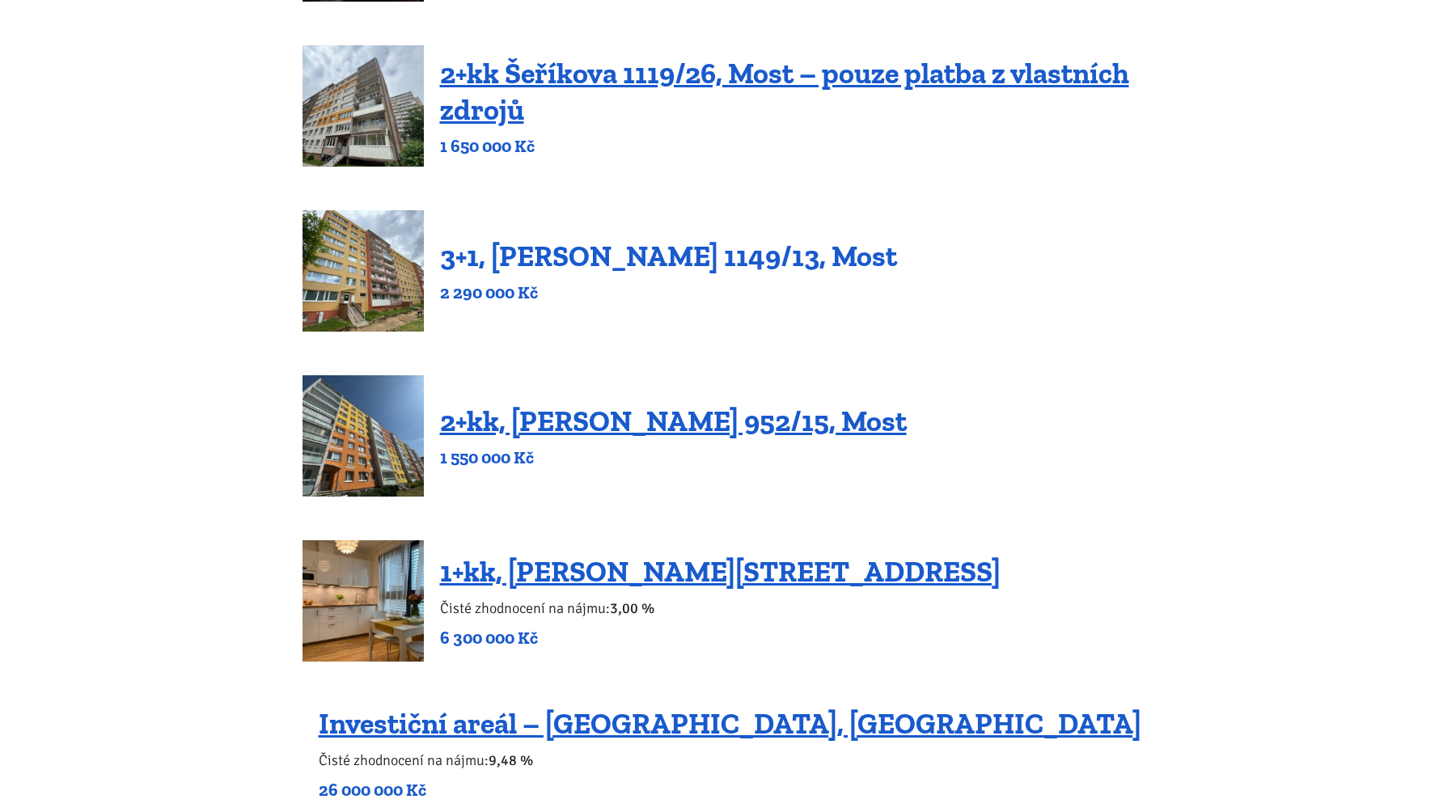
click at [645, 260] on link "3+1, [PERSON_NAME] 1149/13, Most" at bounding box center [669, 256] width 457 height 35
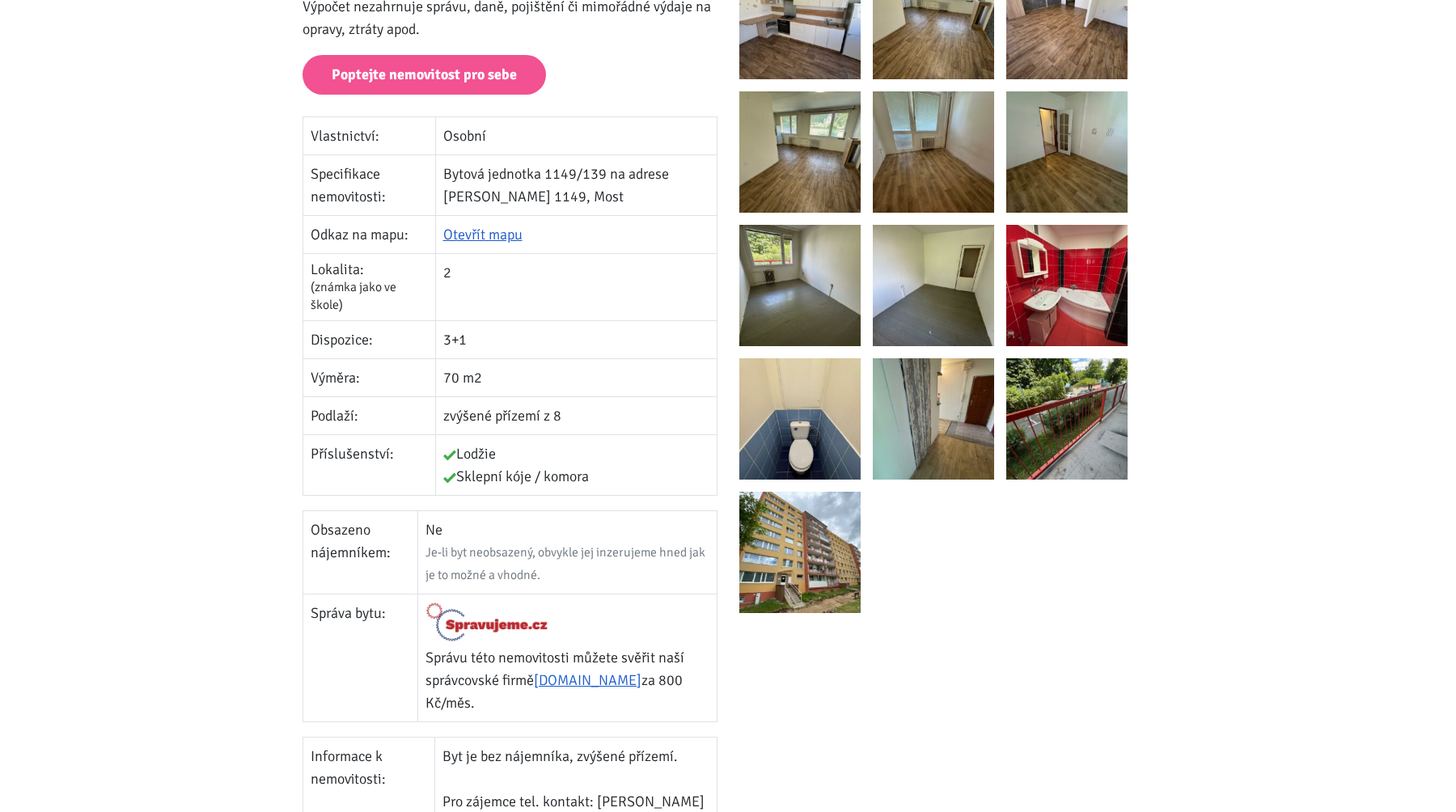
scroll to position [420, 0]
